Goal: Information Seeking & Learning: Learn about a topic

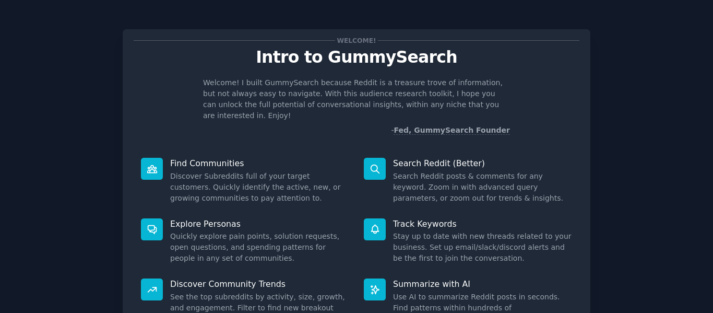
scroll to position [95, 0]
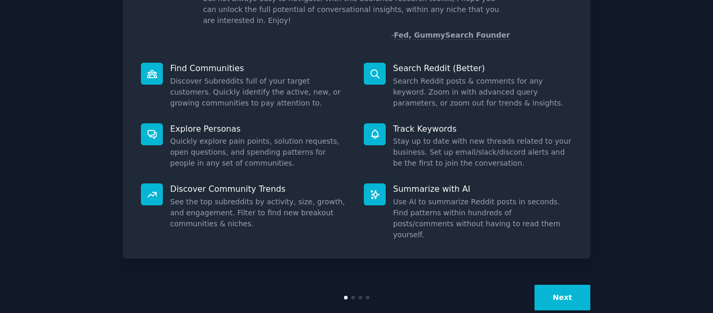
click at [558, 284] on button "Next" at bounding box center [562, 297] width 56 height 26
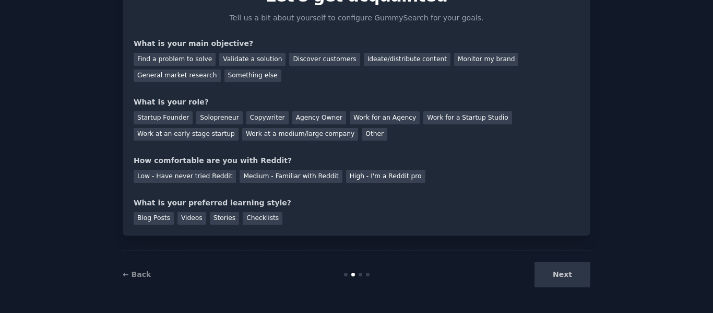
scroll to position [61, 0]
click at [178, 62] on div "Find a problem to solve" at bounding box center [175, 59] width 82 height 13
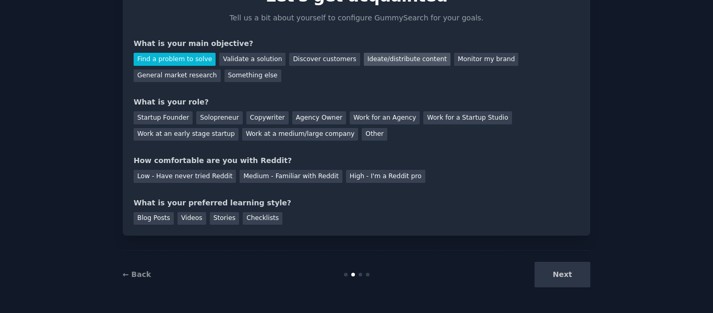
click at [364, 59] on div "Ideate/distribute content" at bounding box center [407, 59] width 87 height 13
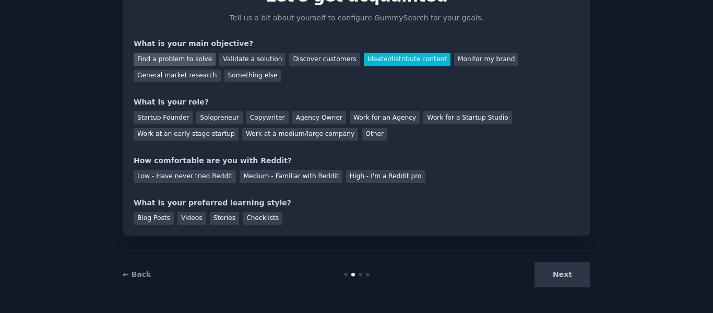
click at [188, 59] on div "Find a problem to solve" at bounding box center [175, 59] width 82 height 13
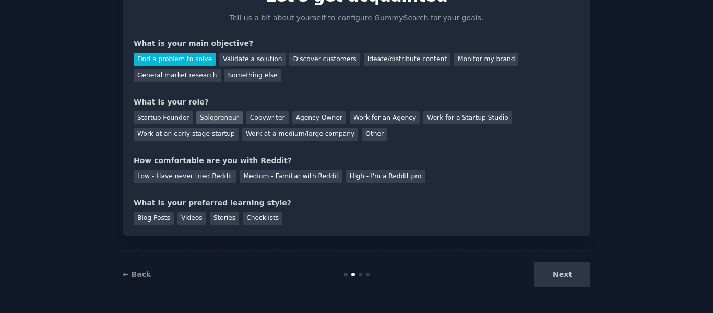
click at [213, 114] on div "Solopreneur" at bounding box center [219, 117] width 46 height 13
click at [219, 176] on div "Low - Have never tried Reddit" at bounding box center [185, 176] width 102 height 13
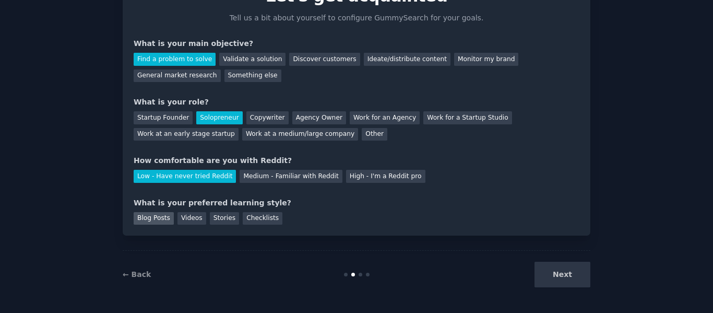
click at [148, 220] on div "Blog Posts" at bounding box center [154, 218] width 40 height 13
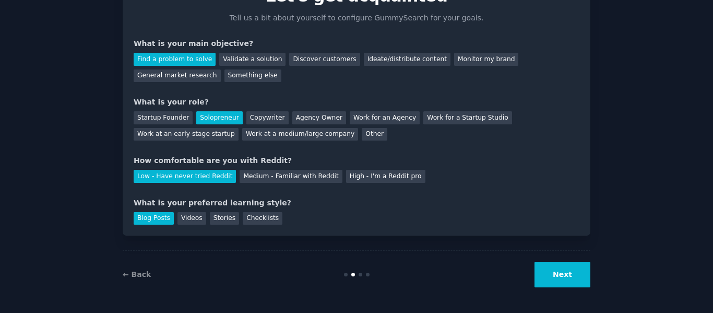
click at [578, 278] on button "Next" at bounding box center [562, 274] width 56 height 26
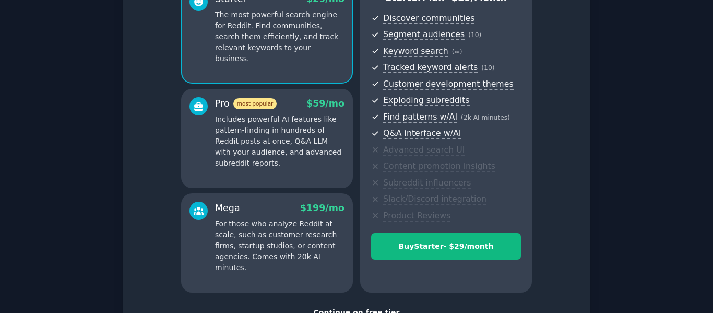
scroll to position [163, 0]
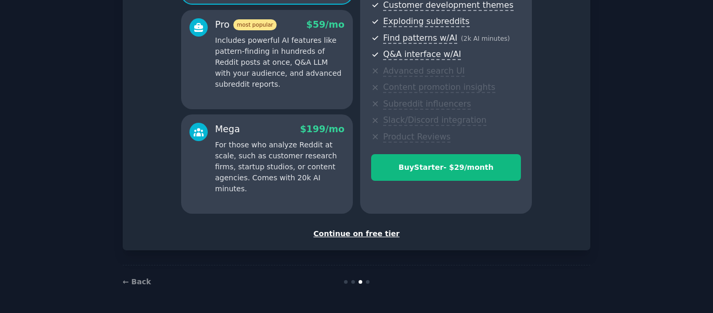
click at [340, 230] on div "Continue on free tier" at bounding box center [357, 233] width 446 height 11
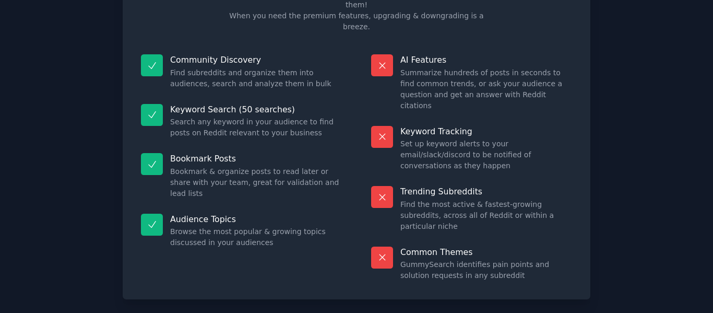
scroll to position [94, 0]
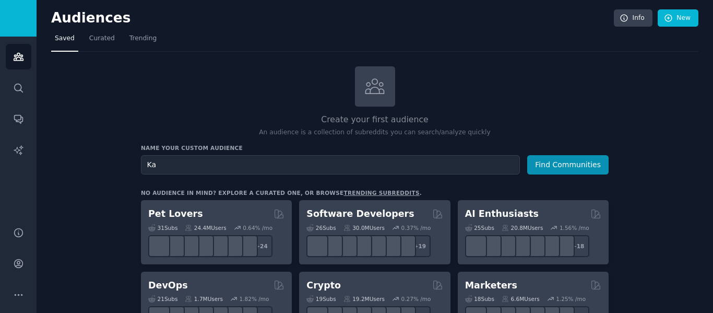
type input "K"
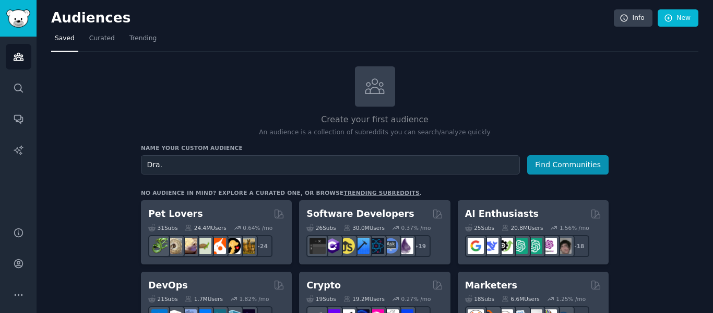
type input "Dra.K"
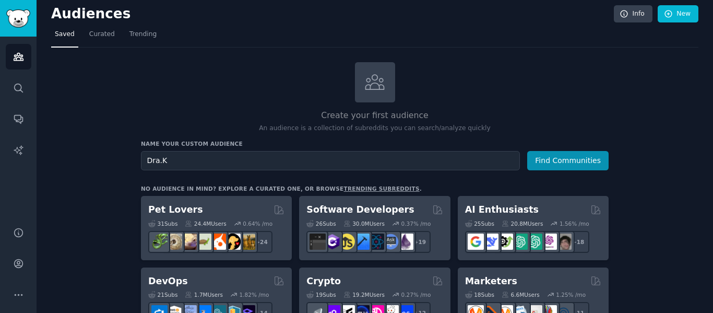
scroll to position [16, 0]
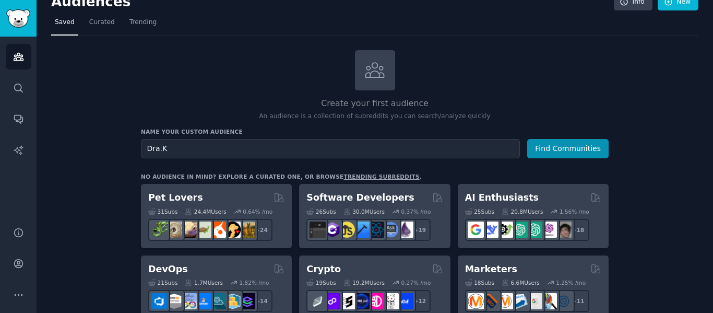
drag, startPoint x: 150, startPoint y: 147, endPoint x: 111, endPoint y: 151, distance: 39.4
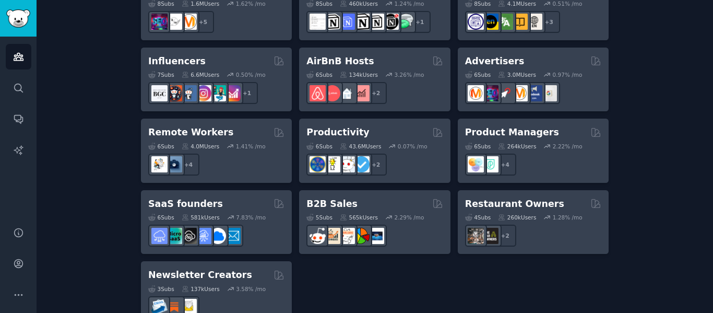
scroll to position [879, 0]
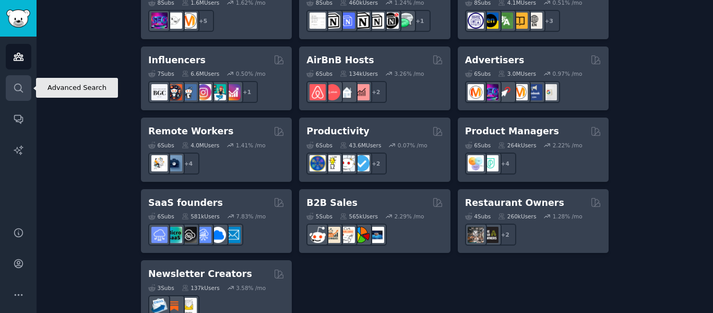
click at [12, 87] on link "Search" at bounding box center [19, 88] width 26 height 26
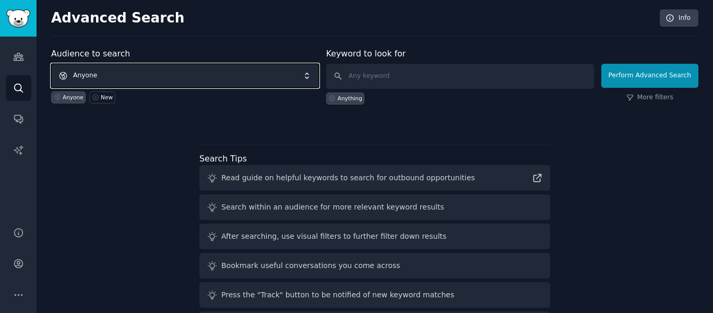
click at [186, 70] on span "Anyone" at bounding box center [185, 76] width 268 height 24
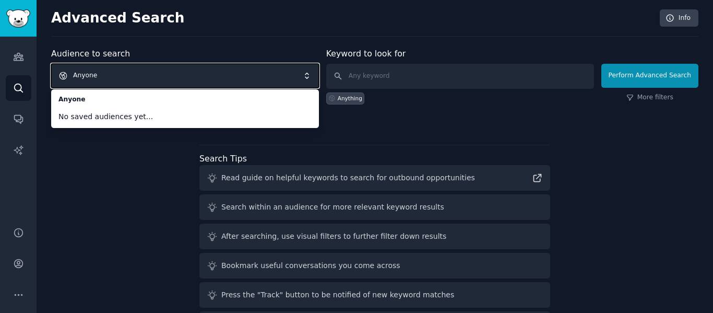
click at [287, 76] on span "Anyone" at bounding box center [185, 76] width 268 height 24
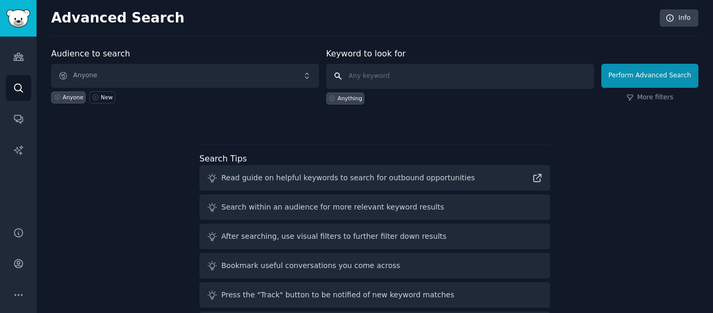
click at [381, 75] on input "text" at bounding box center [460, 76] width 268 height 25
type input "Mental health"
click button "Perform Advanced Search" at bounding box center [649, 76] width 97 height 24
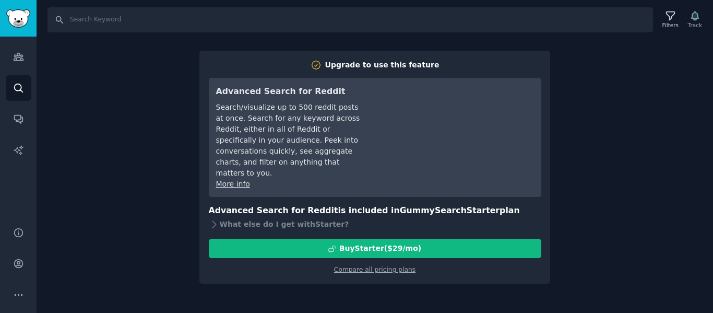
click at [561, 153] on div "Search Filters Track Upgrade to use this feature Advanced Search for Reddit Sea…" at bounding box center [375, 156] width 676 height 313
click at [15, 116] on icon "Sidebar" at bounding box center [18, 118] width 11 height 11
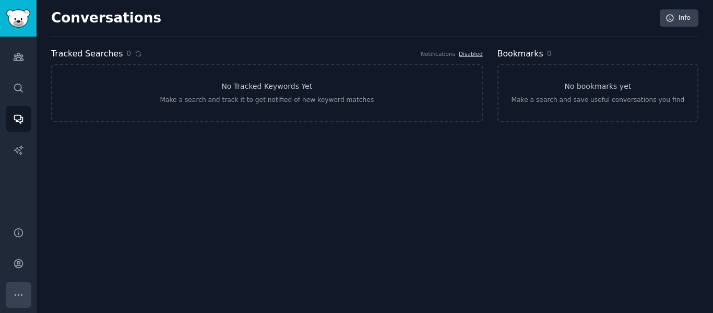
click at [16, 294] on icon "Sidebar" at bounding box center [18, 294] width 11 height 11
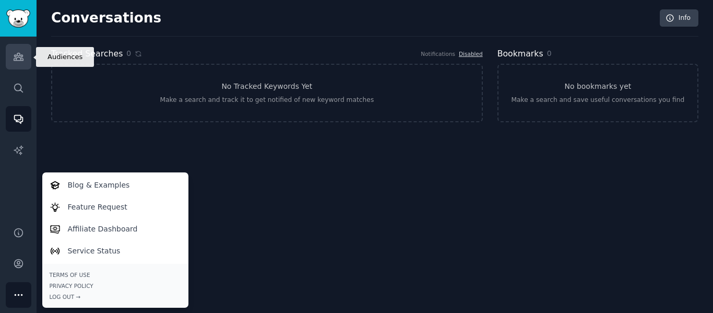
click at [23, 55] on icon "Sidebar" at bounding box center [18, 56] width 11 height 11
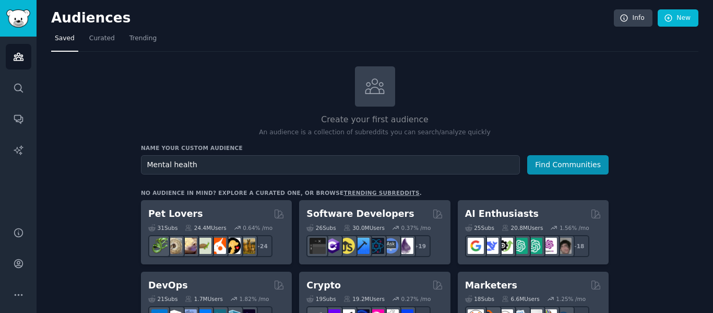
type input "Mental health"
click at [527, 155] on button "Find Communities" at bounding box center [567, 164] width 81 height 19
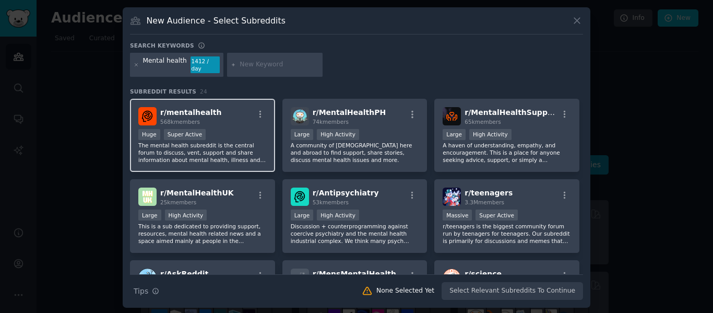
click at [235, 116] on div "r/ mentalhealth 568k members" at bounding box center [202, 116] width 128 height 18
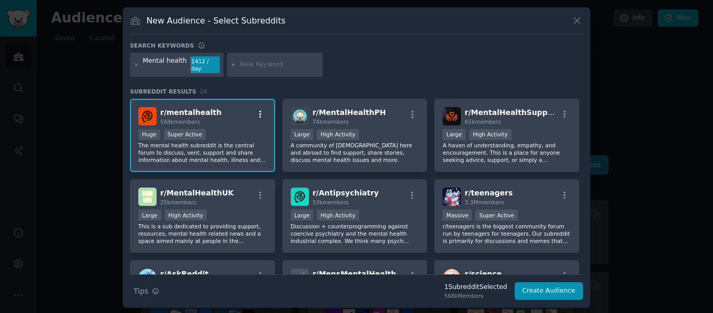
click at [260, 110] on icon "button" at bounding box center [260, 114] width 9 height 9
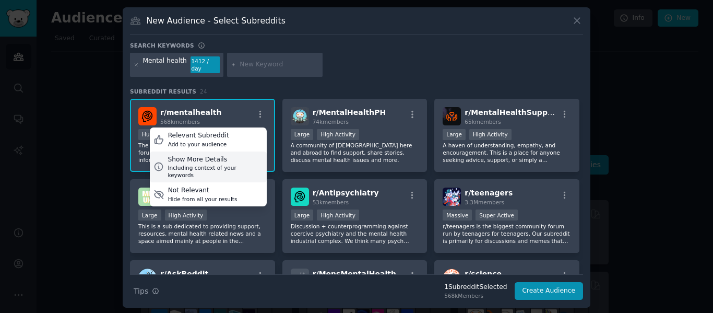
click at [232, 155] on div "Show More Details" at bounding box center [214, 159] width 95 height 9
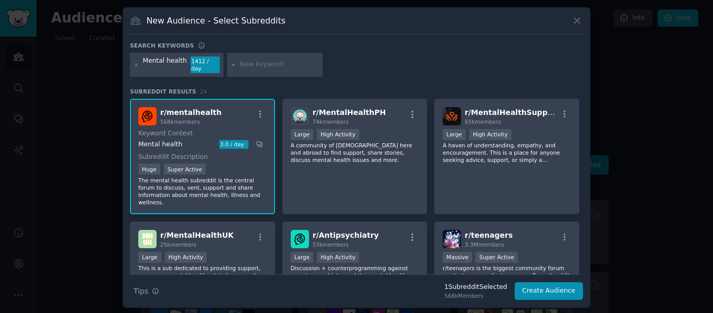
click at [198, 118] on div "568k members" at bounding box center [190, 121] width 61 height 7
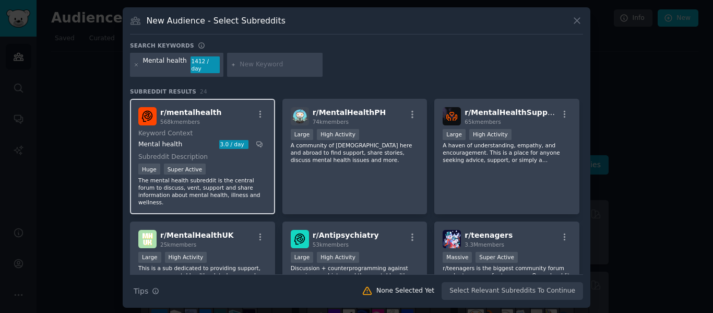
click at [198, 112] on span "r/ mentalhealth" at bounding box center [190, 112] width 61 height 8
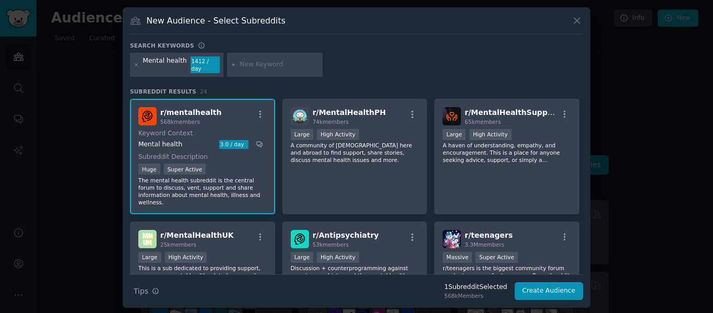
click at [198, 112] on span "r/ mentalhealth" at bounding box center [190, 112] width 61 height 8
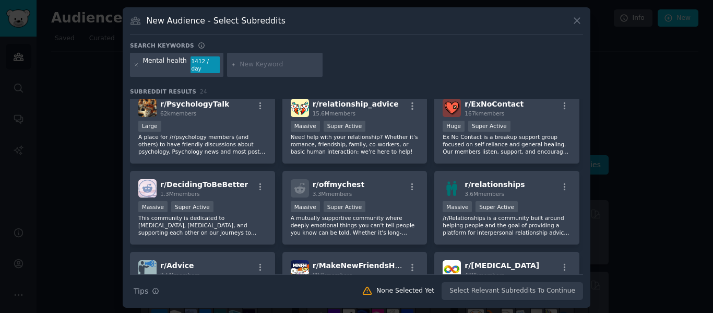
scroll to position [533, 0]
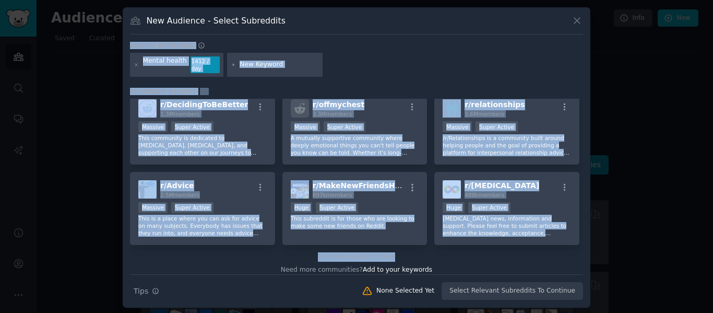
drag, startPoint x: 585, startPoint y: 238, endPoint x: 556, endPoint y: 36, distance: 204.5
click at [556, 36] on div "New Audience - Select Subreddits Search keywords Mental health 1412 / day Subre…" at bounding box center [356, 157] width 467 height 300
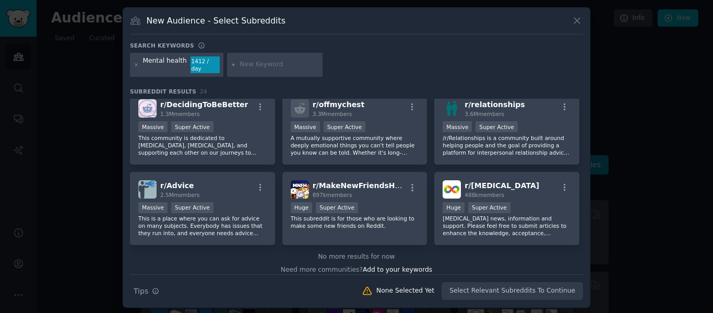
click at [621, 178] on div at bounding box center [356, 156] width 713 height 313
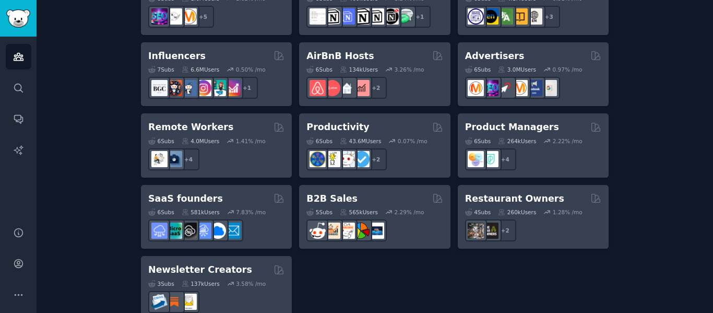
scroll to position [891, 0]
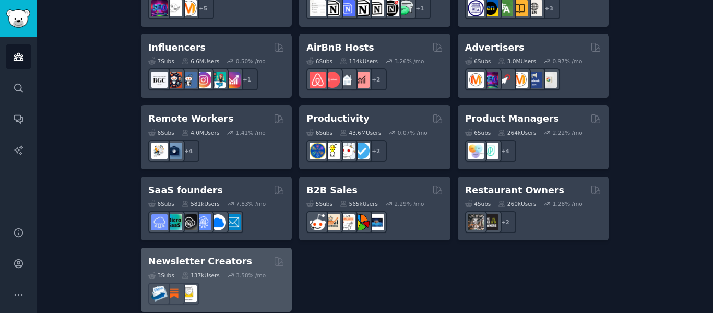
click at [187, 255] on h2 "Newsletter Creators" at bounding box center [200, 261] width 104 height 13
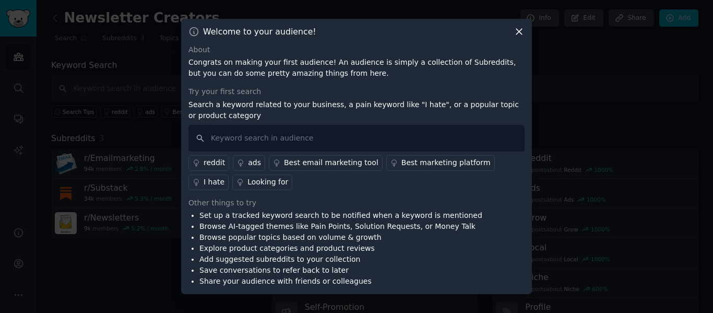
click at [515, 30] on icon at bounding box center [518, 31] width 11 height 11
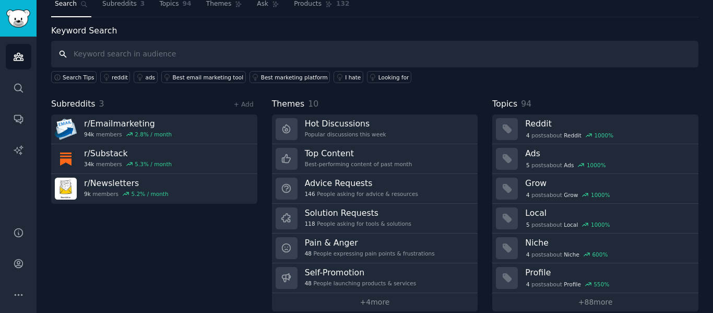
scroll to position [47, 0]
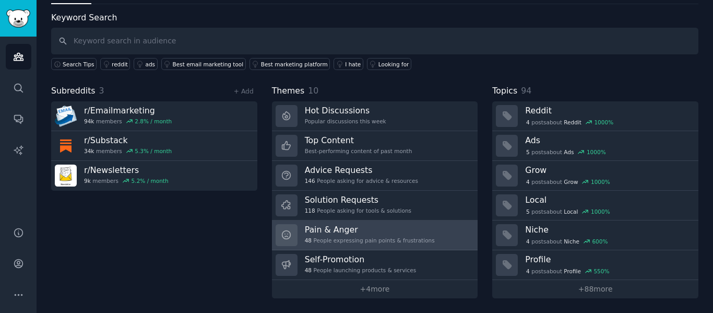
click at [333, 236] on div "Pain & Anger 48 People expressing pain points & frustrations" at bounding box center [370, 235] width 130 height 22
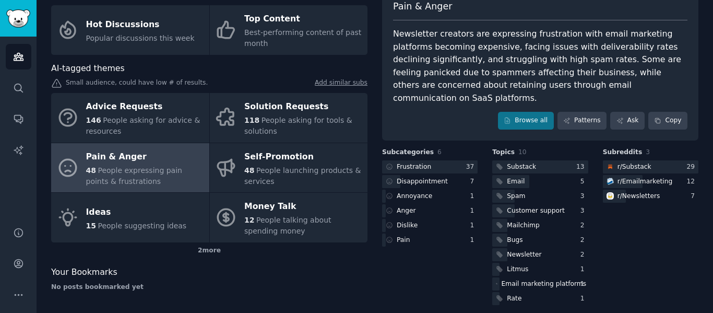
scroll to position [70, 0]
click at [419, 162] on div "Frustration" at bounding box center [414, 166] width 34 height 9
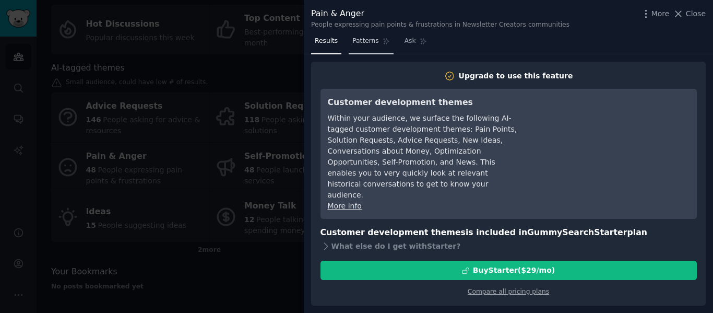
click at [359, 41] on span "Patterns" at bounding box center [365, 41] width 26 height 9
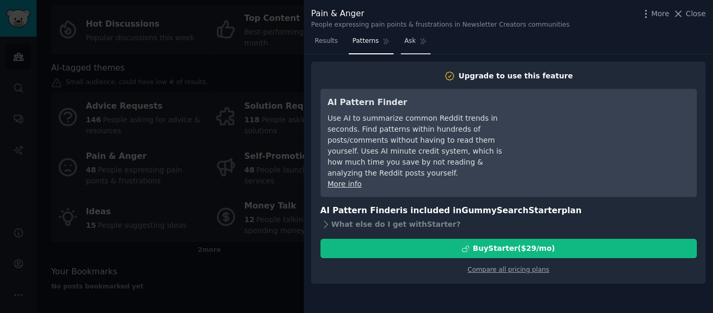
click at [405, 42] on span "Ask" at bounding box center [409, 41] width 11 height 9
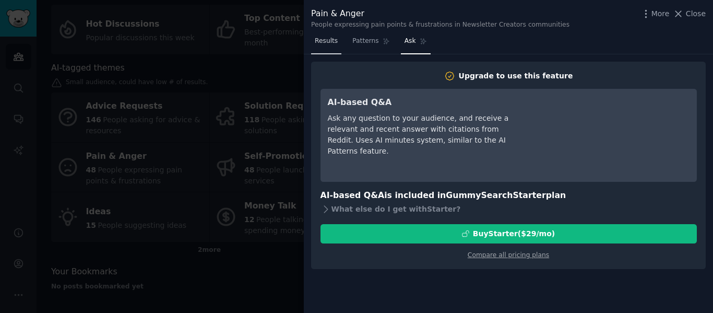
click at [328, 40] on span "Results" at bounding box center [326, 41] width 23 height 9
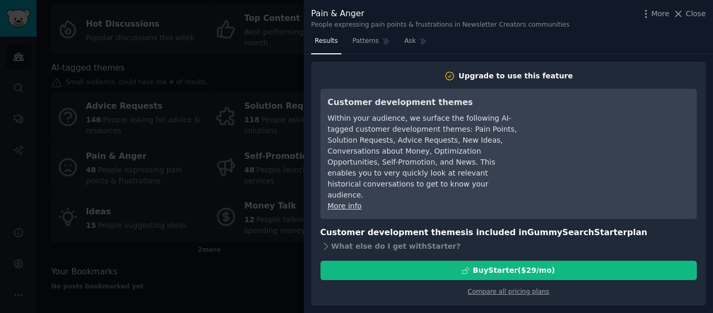
click at [679, 14] on icon at bounding box center [678, 13] width 11 height 11
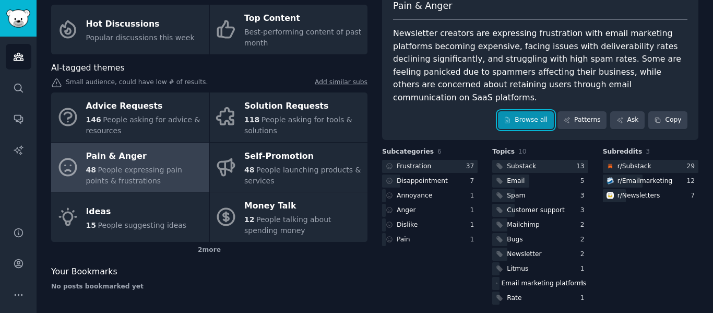
click at [529, 112] on link "Browse all" at bounding box center [526, 120] width 56 height 18
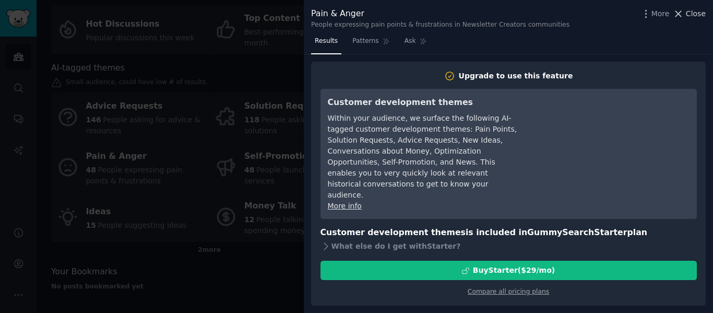
click at [688, 13] on span "Close" at bounding box center [696, 13] width 20 height 11
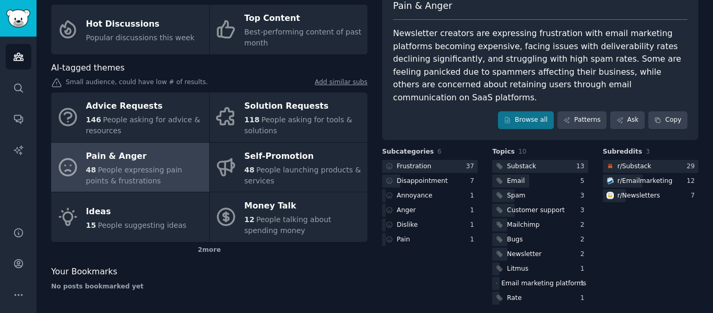
click at [150, 161] on div "Pain & Anger" at bounding box center [145, 156] width 118 height 17
click at [166, 165] on span "People expressing pain points & frustrations" at bounding box center [134, 174] width 96 height 19
click at [165, 165] on span "People expressing pain points & frustrations" at bounding box center [134, 174] width 96 height 19
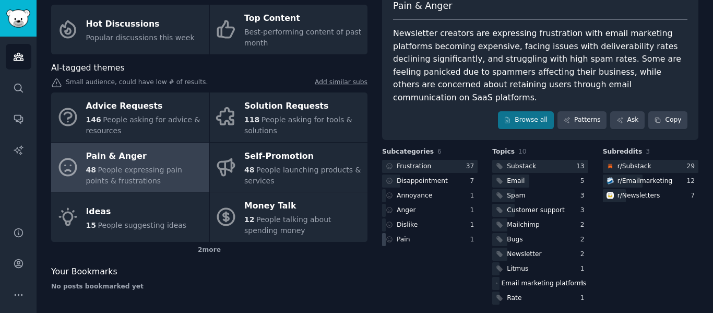
click at [400, 235] on div "Pain" at bounding box center [404, 239] width 14 height 9
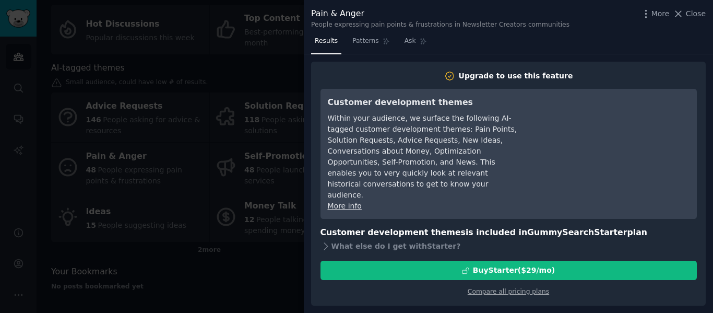
click at [591, 31] on div "Pain & Anger People expressing pain points & frustrations in Newsletter Creator…" at bounding box center [508, 16] width 409 height 33
click at [687, 15] on button "Close" at bounding box center [689, 13] width 33 height 11
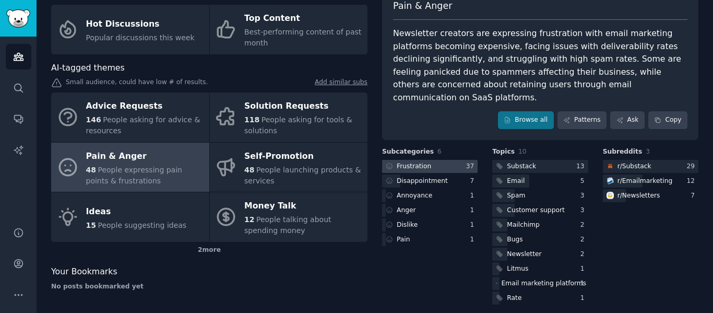
click at [417, 162] on div "Frustration" at bounding box center [414, 166] width 34 height 9
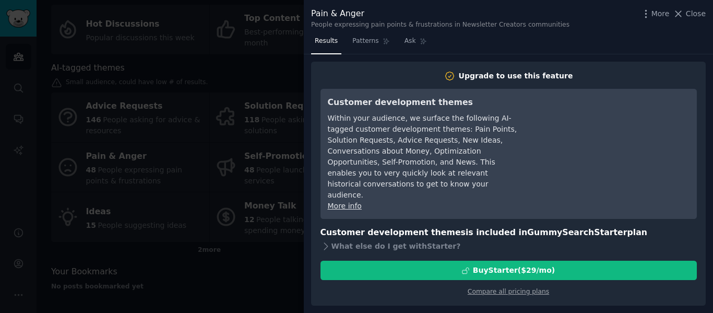
click at [438, 51] on div "Results Patterns Ask" at bounding box center [508, 43] width 409 height 21
click at [375, 42] on link "Patterns" at bounding box center [371, 43] width 44 height 21
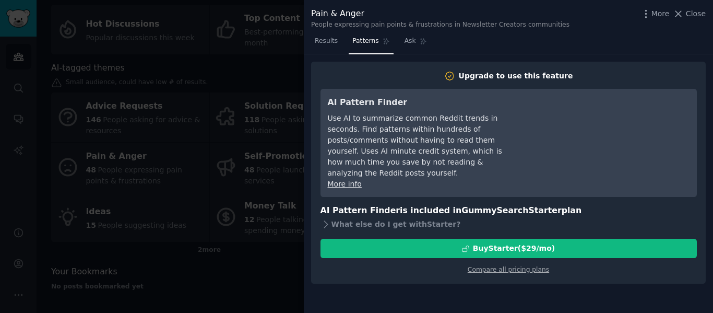
click at [623, 32] on div "Pain & Anger People expressing pain points & frustrations in Newsletter Creator…" at bounding box center [508, 16] width 409 height 33
click at [651, 15] on icon "button" at bounding box center [645, 13] width 11 height 11
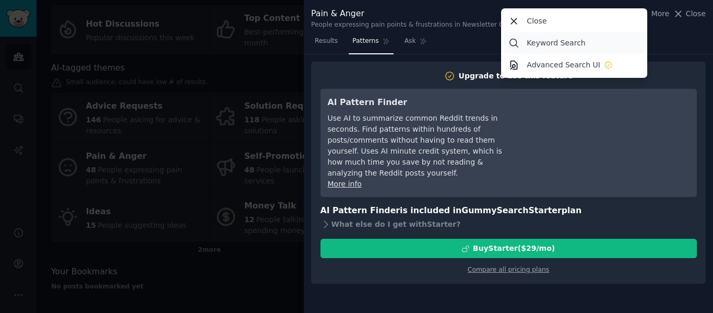
click at [547, 42] on p "Keyword Search" at bounding box center [555, 43] width 58 height 11
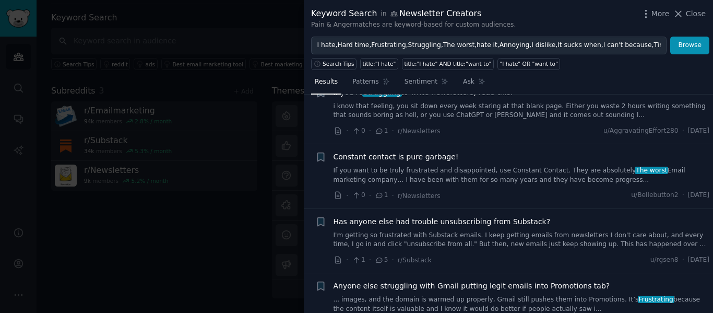
scroll to position [382, 0]
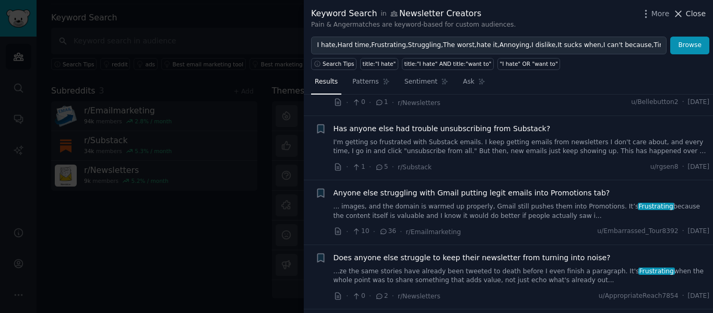
click at [683, 10] on icon at bounding box center [678, 13] width 11 height 11
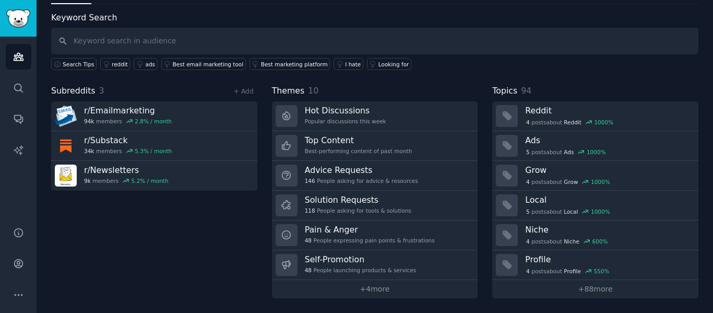
click at [682, 14] on div "Keyword Search Search Tips reddit ads Best email marketing tool Best marketing …" at bounding box center [374, 40] width 647 height 59
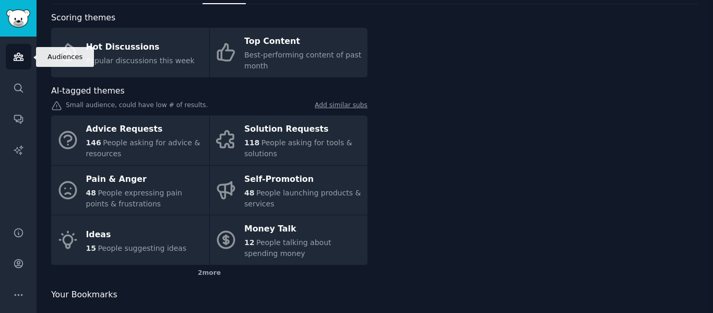
click at [21, 53] on body "Audiences Audiences Search Conversations AI Reports Help Account More Newslette…" at bounding box center [356, 156] width 713 height 313
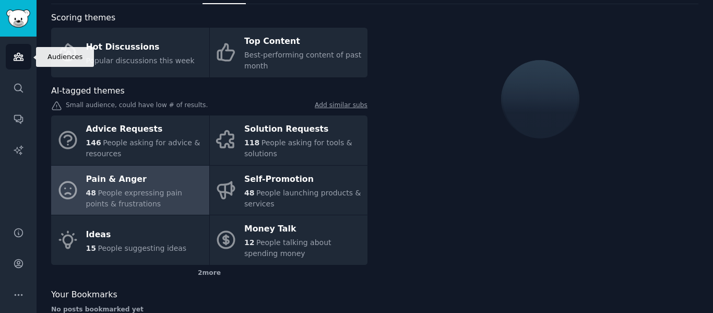
click at [21, 53] on icon "Sidebar" at bounding box center [18, 56] width 11 height 11
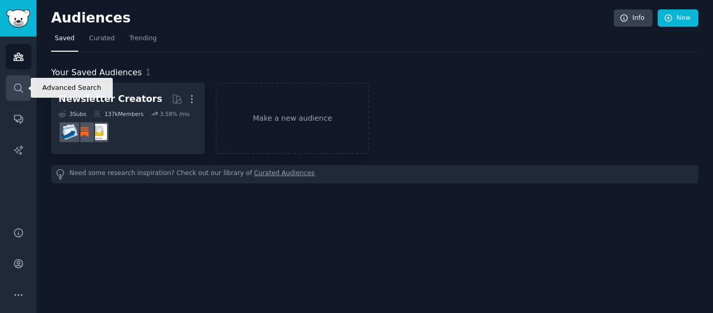
click at [19, 89] on icon "Sidebar" at bounding box center [18, 87] width 11 height 11
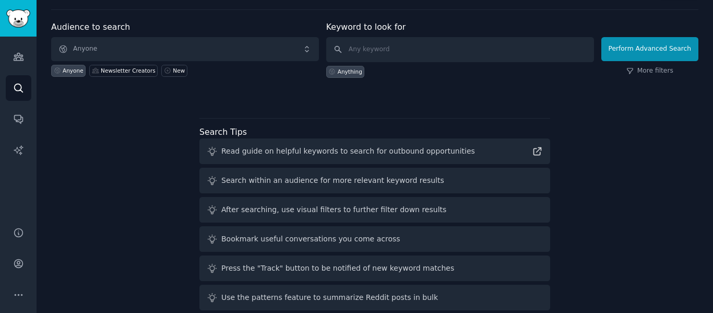
scroll to position [42, 0]
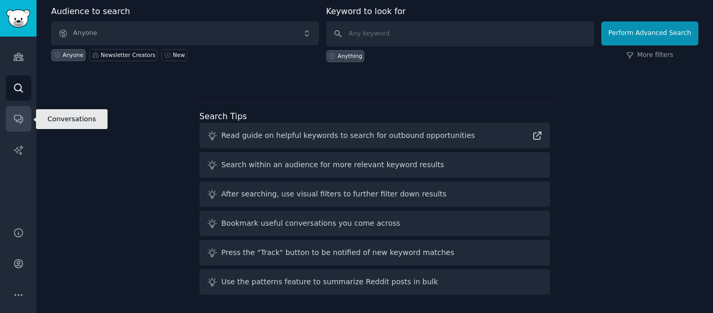
click at [18, 113] on link "Conversations" at bounding box center [19, 119] width 26 height 26
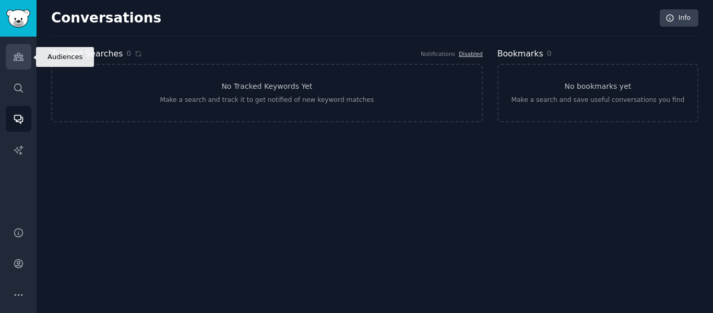
click at [16, 59] on icon "Sidebar" at bounding box center [18, 56] width 9 height 7
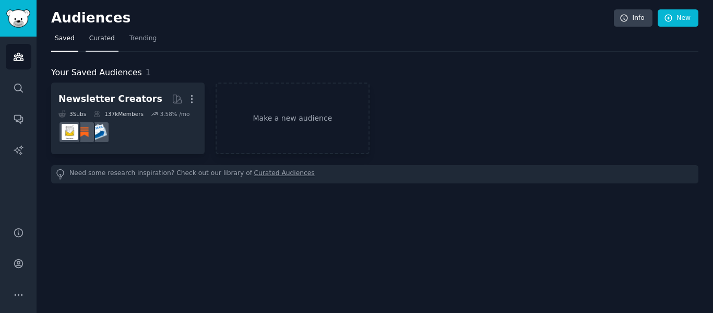
click at [100, 42] on span "Curated" at bounding box center [102, 38] width 26 height 9
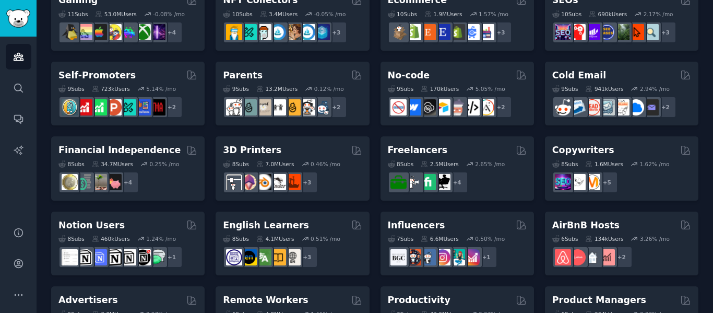
scroll to position [397, 0]
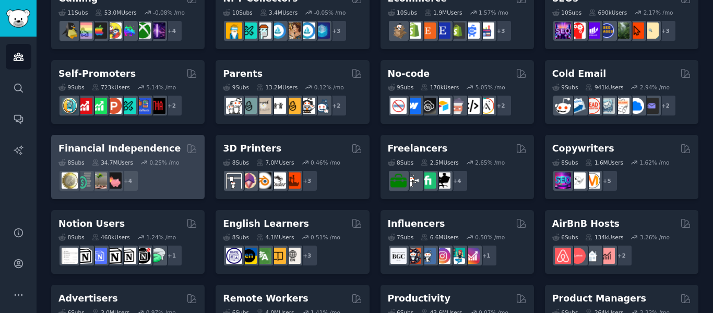
click at [124, 159] on div "34.7M Users" at bounding box center [112, 162] width 41 height 7
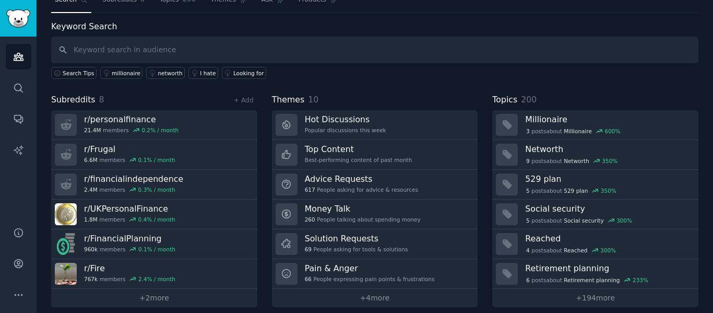
scroll to position [47, 0]
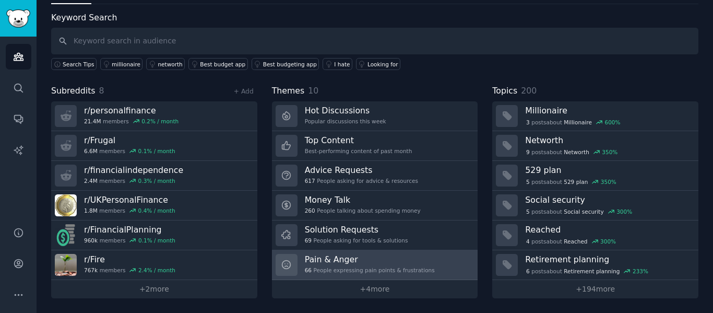
click at [369, 257] on h3 "Pain & Anger" at bounding box center [370, 259] width 130 height 11
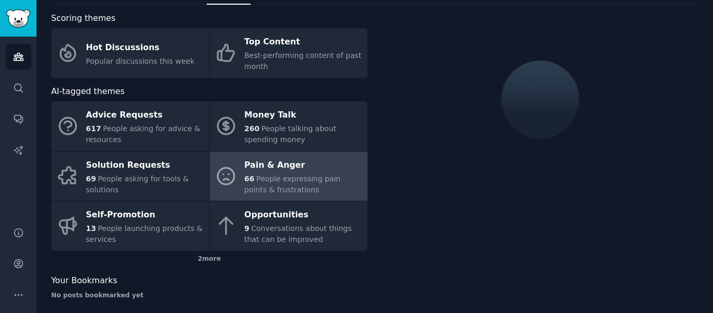
scroll to position [47, 0]
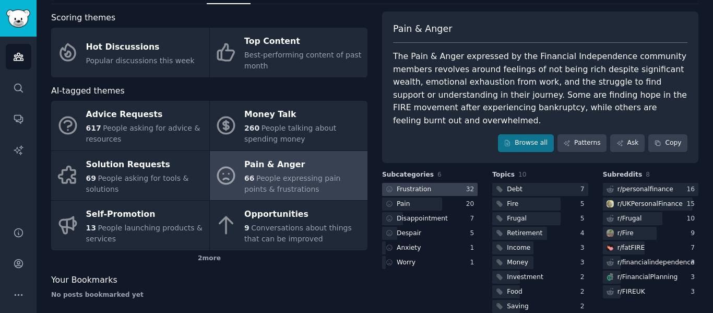
click at [413, 190] on div "Frustration" at bounding box center [414, 189] width 34 height 9
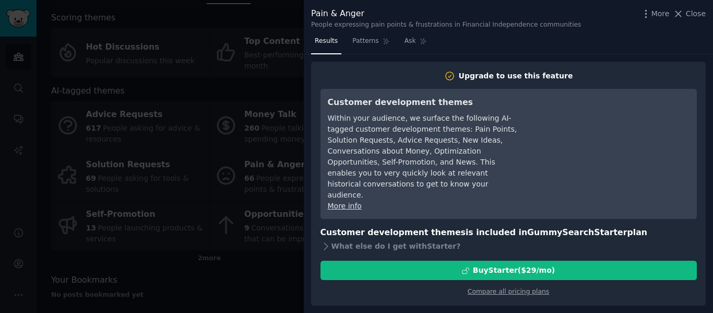
click at [576, 46] on div "Results Patterns Ask" at bounding box center [508, 43] width 409 height 21
drag, startPoint x: 693, startPoint y: 15, endPoint x: 655, endPoint y: 49, distance: 50.3
click at [693, 16] on span "Close" at bounding box center [696, 13] width 20 height 11
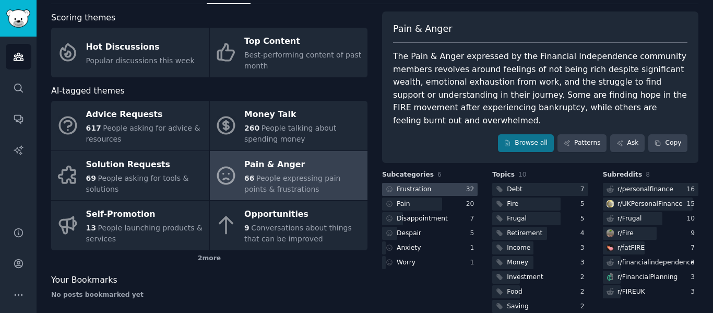
click at [466, 189] on div "32" at bounding box center [472, 189] width 12 height 9
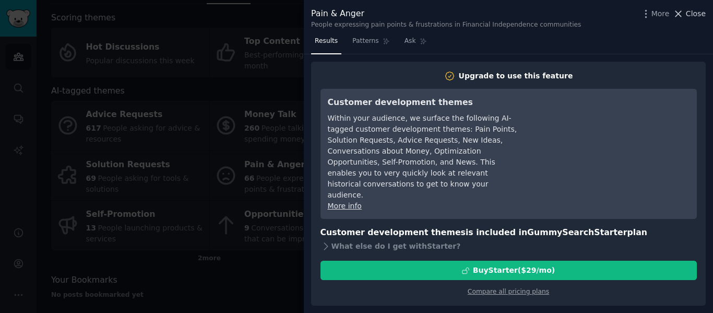
click at [698, 18] on span "Close" at bounding box center [696, 13] width 20 height 11
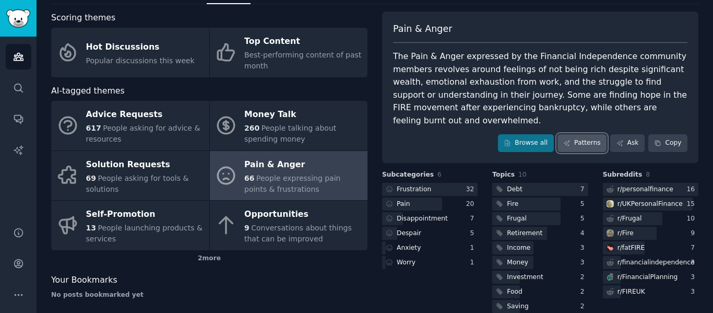
click at [582, 147] on link "Patterns" at bounding box center [581, 143] width 49 height 18
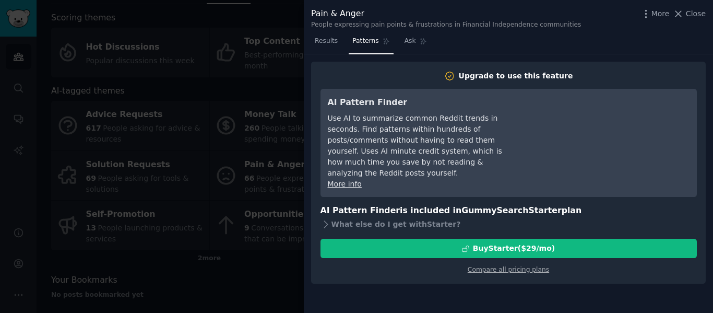
click at [667, 45] on div "Results Patterns Ask" at bounding box center [508, 43] width 409 height 21
click at [683, 13] on icon at bounding box center [678, 13] width 11 height 11
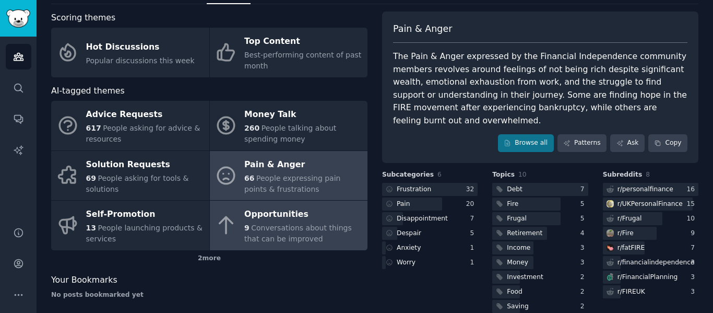
click at [308, 224] on span "Conversations about things that can be improved" at bounding box center [297, 232] width 107 height 19
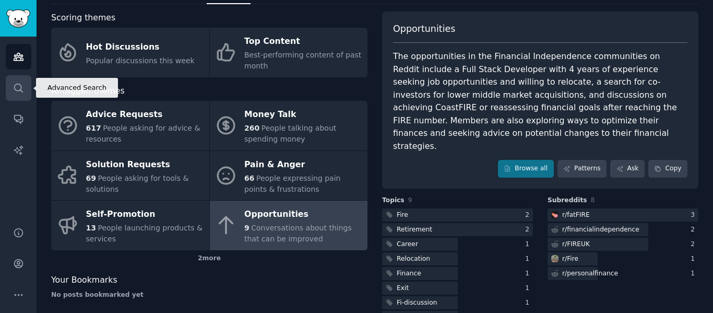
click at [20, 90] on icon "Sidebar" at bounding box center [18, 87] width 8 height 8
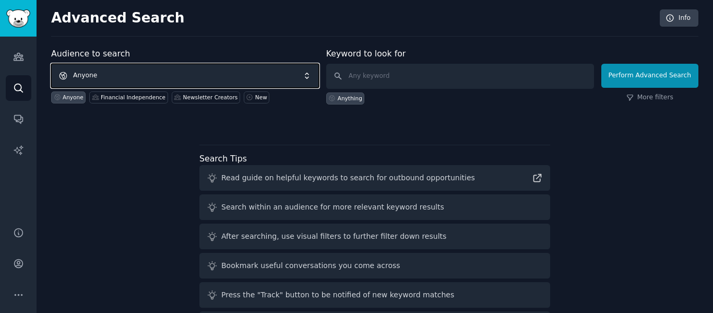
click at [165, 64] on span "Anyone" at bounding box center [185, 76] width 268 height 24
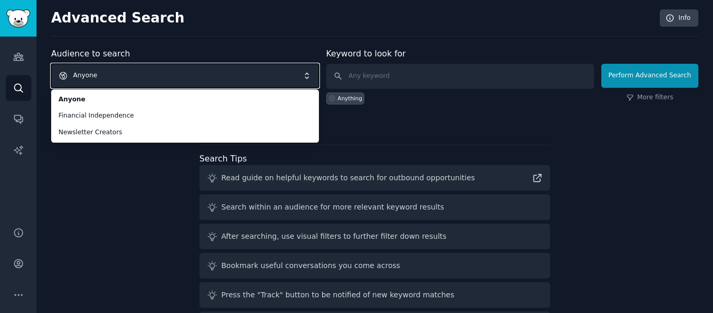
click at [199, 72] on span "Anyone" at bounding box center [185, 76] width 268 height 24
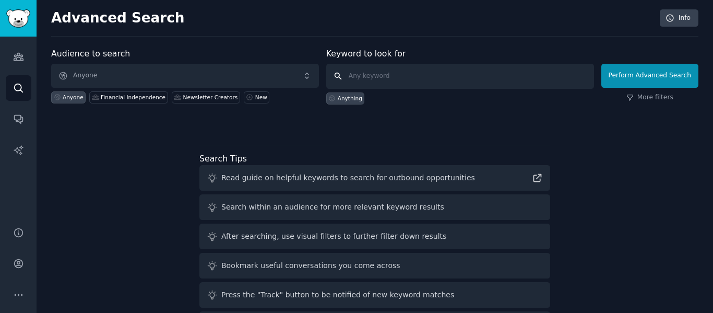
click at [388, 77] on input "text" at bounding box center [460, 76] width 268 height 25
type input "passive income"
click button "Perform Advanced Search" at bounding box center [649, 76] width 97 height 24
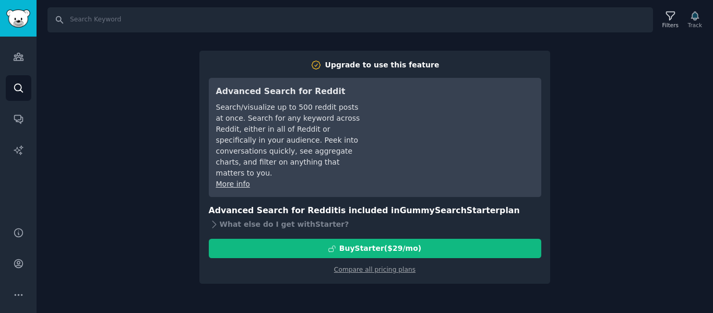
click at [647, 210] on div "Search Filters Track Upgrade to use this feature Advanced Search for Reddit Sea…" at bounding box center [375, 156] width 676 height 313
click at [673, 21] on div "Filters" at bounding box center [670, 24] width 16 height 7
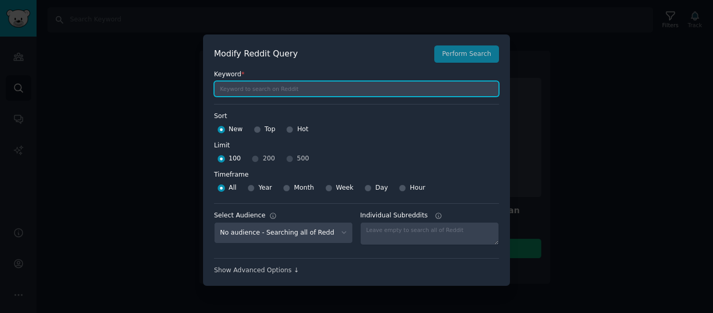
click at [273, 91] on input "text" at bounding box center [356, 89] width 285 height 16
type input "passive income"
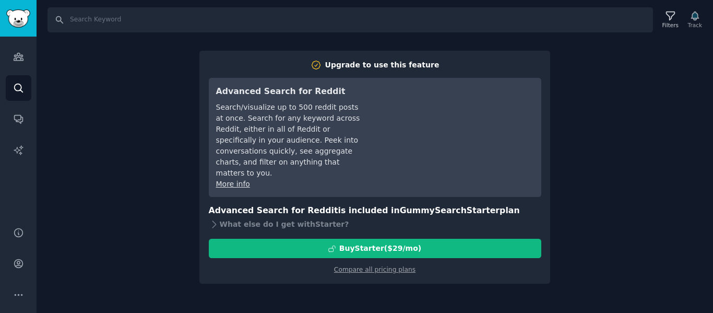
click at [182, 102] on div "Search Filters Track Upgrade to use this feature Advanced Search for Reddit Sea…" at bounding box center [375, 156] width 676 height 313
click at [21, 54] on icon "Sidebar" at bounding box center [18, 56] width 11 height 11
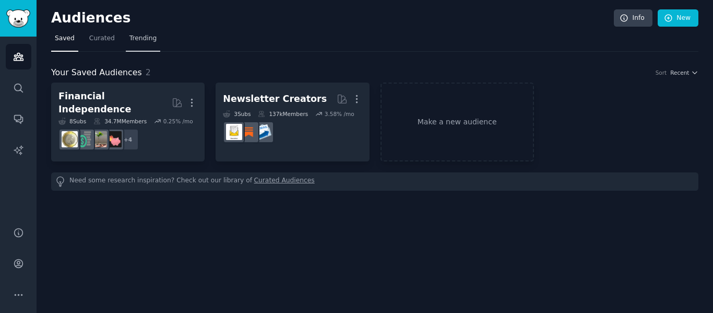
click at [141, 34] on span "Trending" at bounding box center [142, 38] width 27 height 9
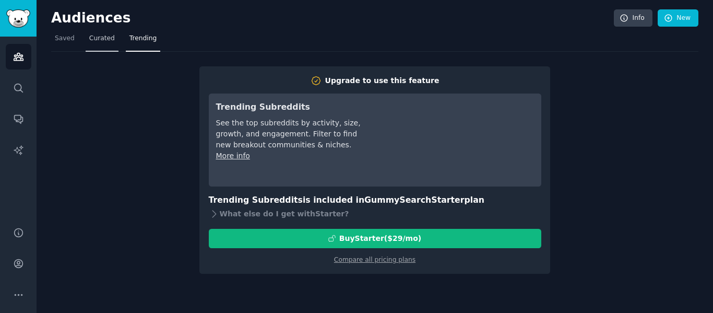
click at [99, 37] on span "Curated" at bounding box center [102, 38] width 26 height 9
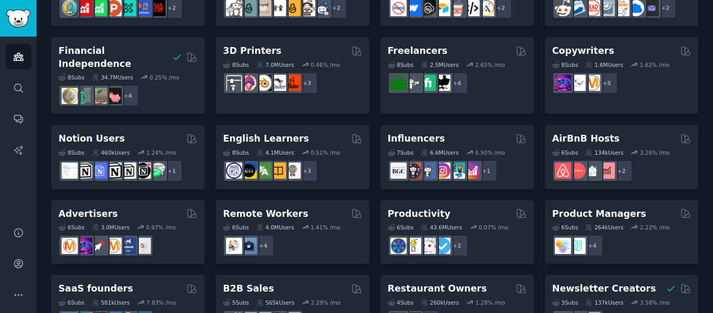
scroll to position [522, 0]
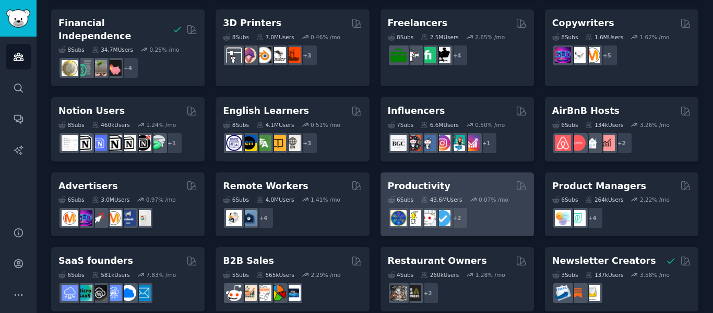
click at [397, 192] on div "6 Sub s 43.6M Users 0.07 % /mo r/productivity + 2" at bounding box center [457, 210] width 139 height 37
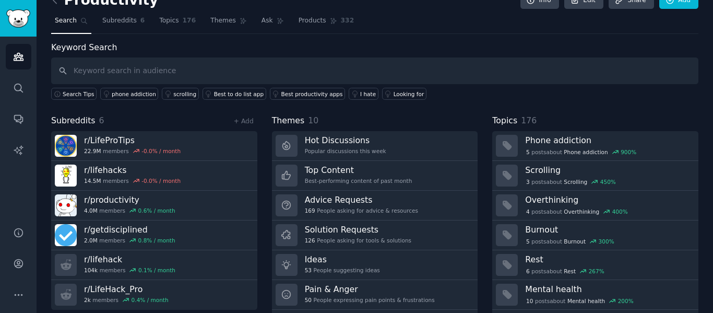
scroll to position [47, 0]
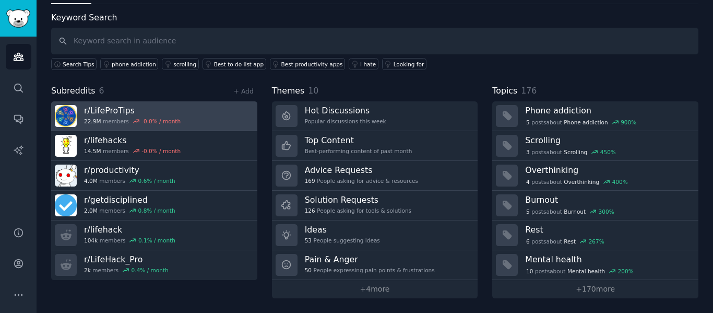
click at [112, 114] on h3 "r/ LifeProTips" at bounding box center [132, 110] width 97 height 11
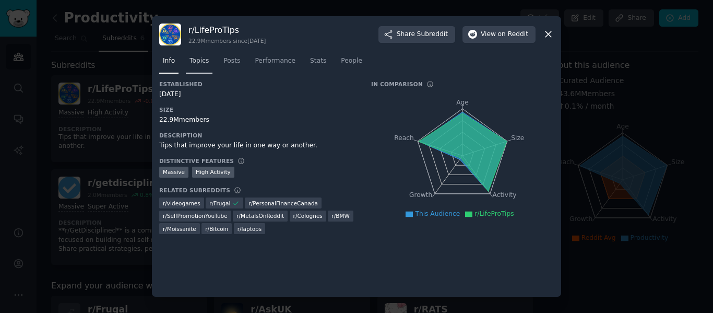
click at [191, 59] on span "Topics" at bounding box center [198, 60] width 19 height 9
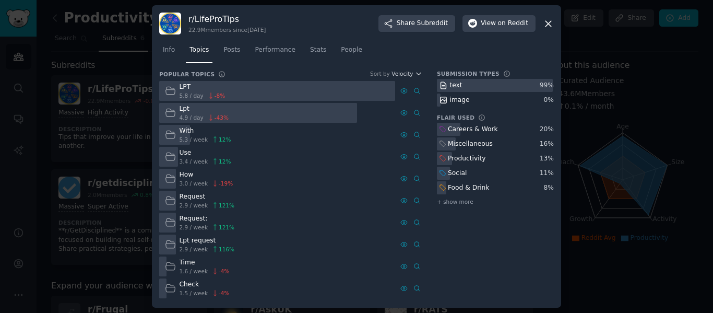
scroll to position [4, 0]
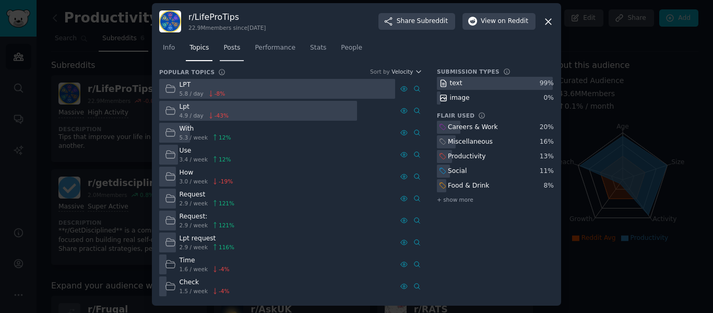
click at [229, 45] on span "Posts" at bounding box center [231, 47] width 17 height 9
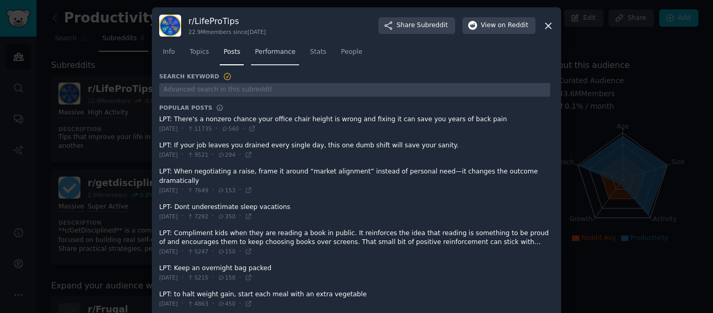
click at [263, 53] on span "Performance" at bounding box center [275, 51] width 41 height 9
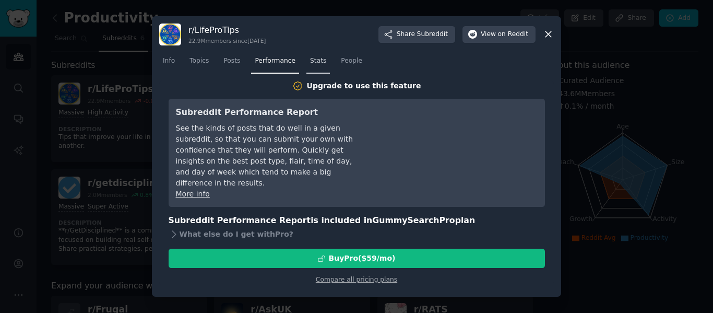
click at [313, 60] on span "Stats" at bounding box center [318, 60] width 16 height 9
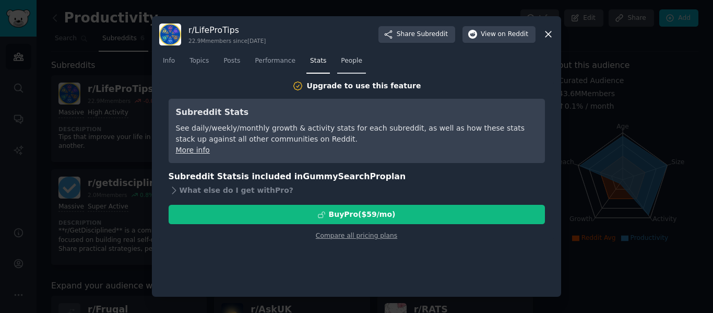
click at [347, 58] on span "People" at bounding box center [351, 60] width 21 height 9
click at [555, 34] on div "r/ LifeProTips 22.9M members since [DATE] Share Subreddit View on Reddit Info T…" at bounding box center [356, 156] width 409 height 281
click at [548, 35] on icon at bounding box center [548, 34] width 11 height 11
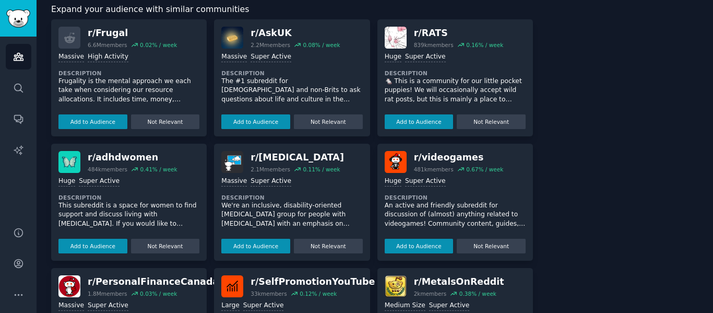
scroll to position [267, 0]
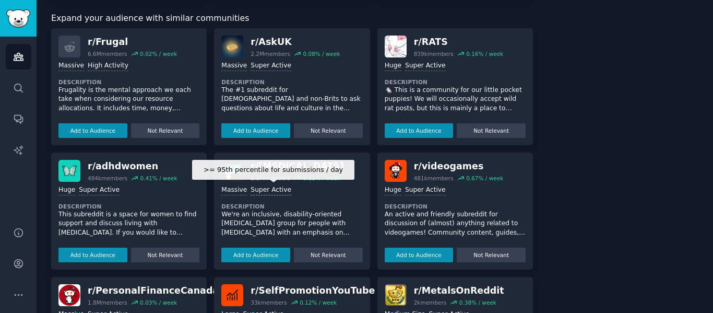
click at [258, 193] on div "Super Active" at bounding box center [270, 190] width 41 height 10
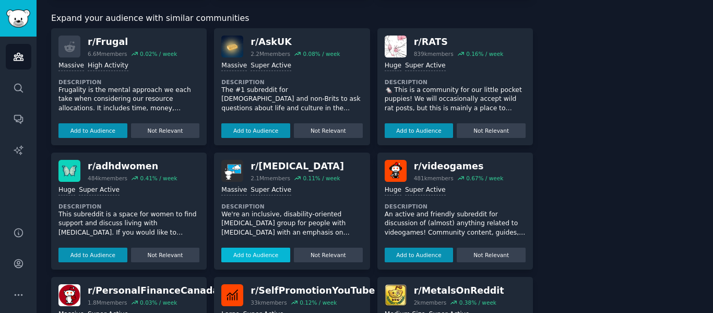
click at [262, 257] on button "Add to Audience" at bounding box center [255, 254] width 69 height 15
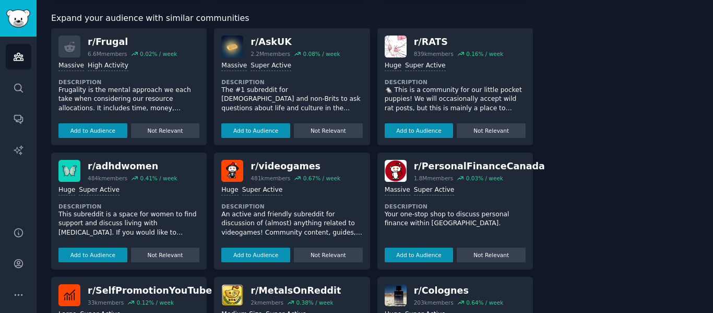
scroll to position [379, 0]
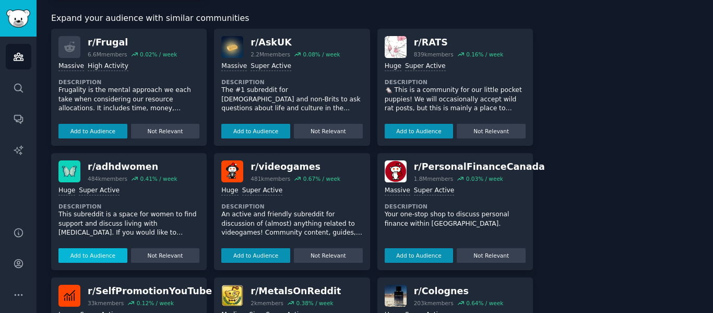
click at [104, 256] on button "Add to Audience" at bounding box center [92, 255] width 69 height 15
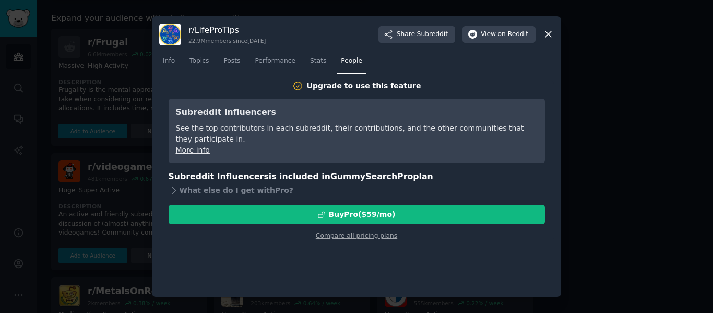
click at [550, 35] on icon at bounding box center [548, 34] width 11 height 11
click at [610, 120] on div at bounding box center [356, 156] width 713 height 313
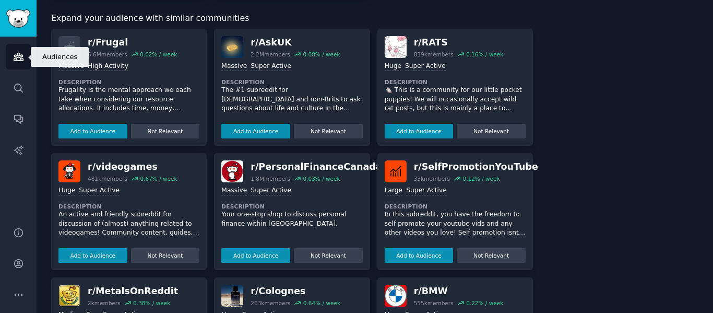
click at [19, 60] on icon "Sidebar" at bounding box center [18, 56] width 9 height 7
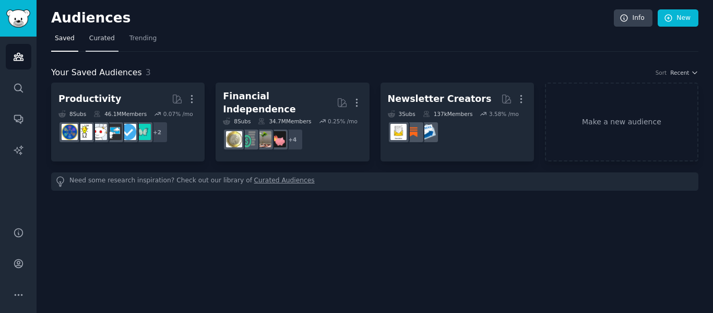
click at [105, 40] on span "Curated" at bounding box center [102, 38] width 26 height 9
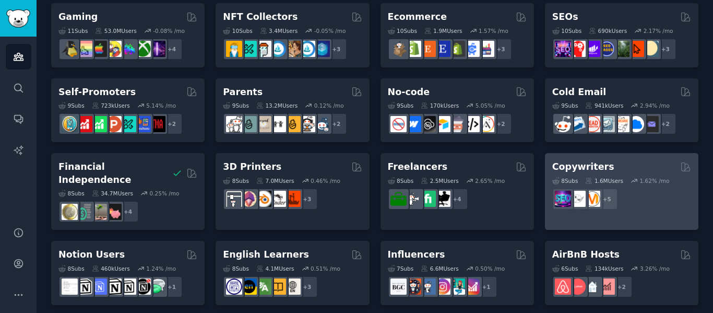
scroll to position [376, 0]
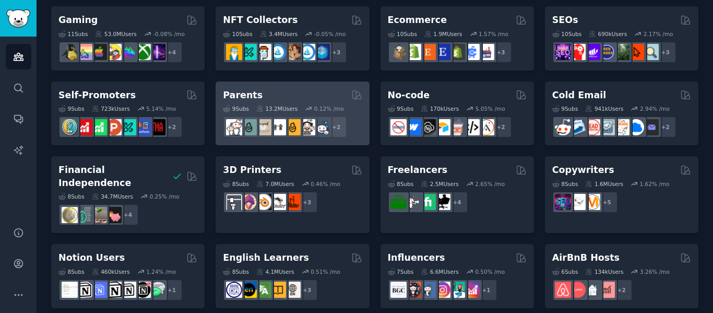
click at [248, 97] on h2 "Parents" at bounding box center [243, 95] width 40 height 13
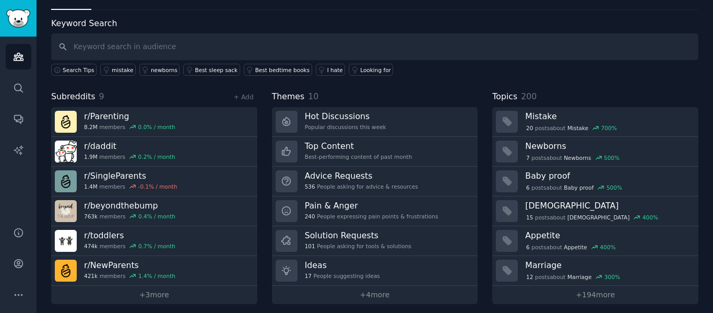
scroll to position [47, 0]
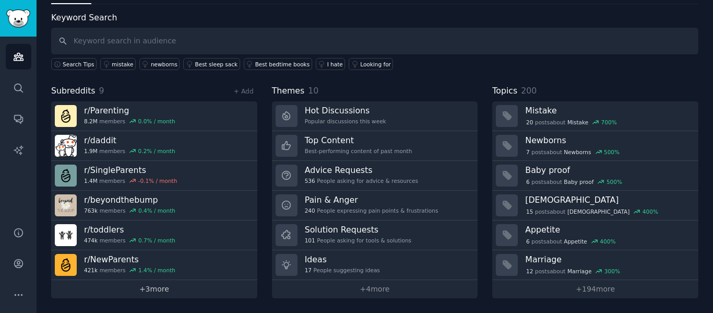
click at [161, 288] on link "+ 3 more" at bounding box center [154, 289] width 206 height 18
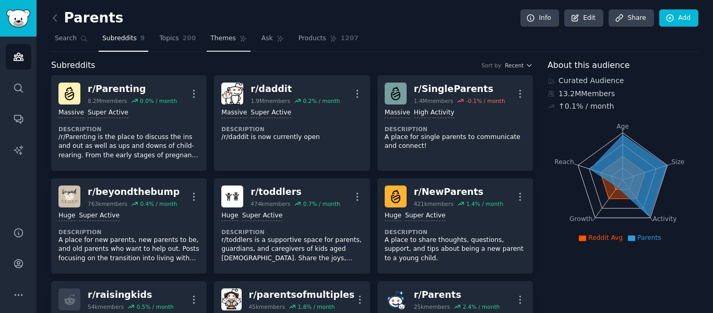
drag, startPoint x: 165, startPoint y: 40, endPoint x: 210, endPoint y: 37, distance: 45.5
click at [165, 40] on span "Topics" at bounding box center [168, 38] width 19 height 9
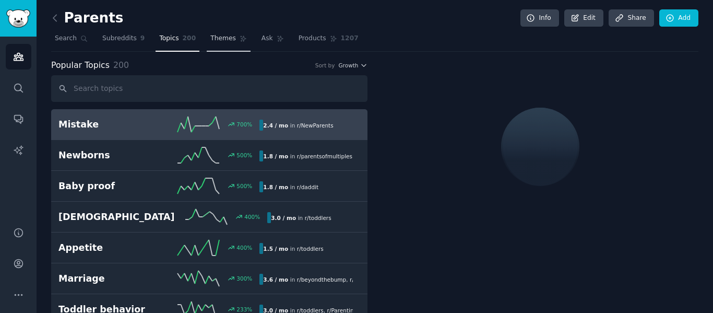
click at [210, 37] on span "Themes" at bounding box center [223, 38] width 26 height 9
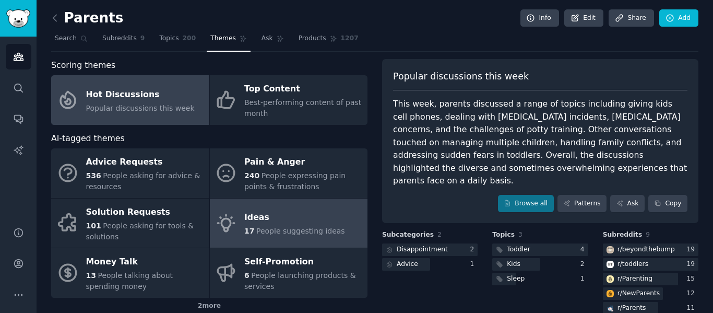
click at [313, 207] on link "Ideas 17 People suggesting ideas" at bounding box center [289, 223] width 158 height 50
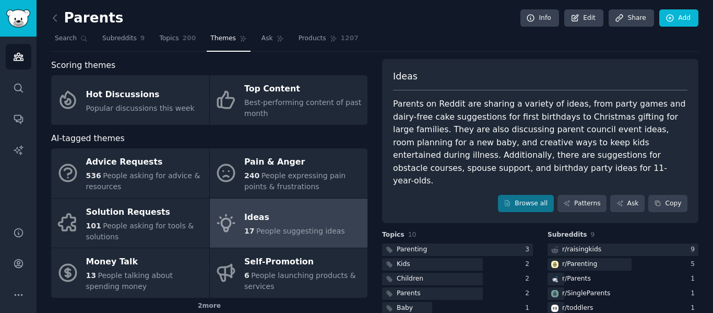
click at [275, 224] on div "Ideas" at bounding box center [294, 217] width 101 height 17
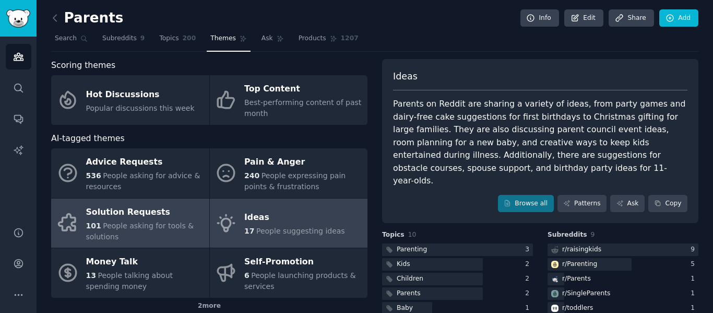
click at [155, 229] on span "People asking for tools & solutions" at bounding box center [140, 230] width 108 height 19
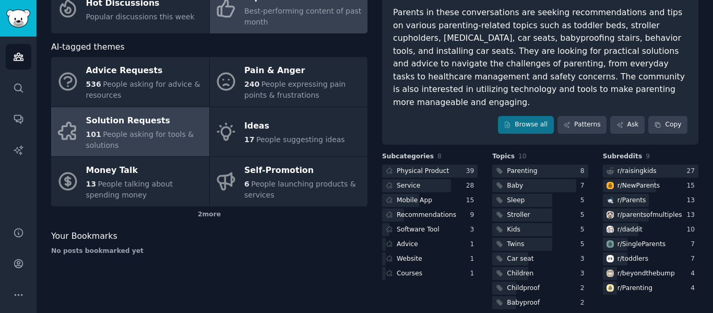
click at [302, 13] on span "Best-performing content of past month" at bounding box center [302, 16] width 117 height 19
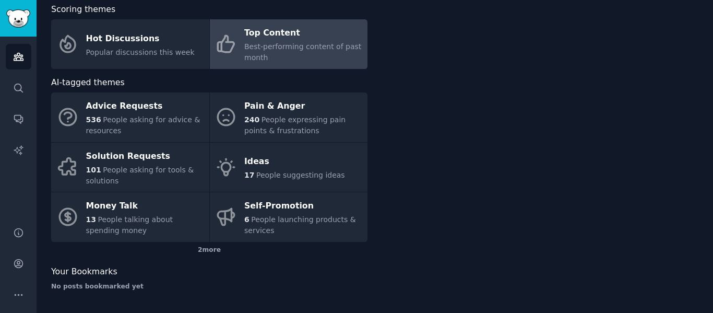
scroll to position [56, 0]
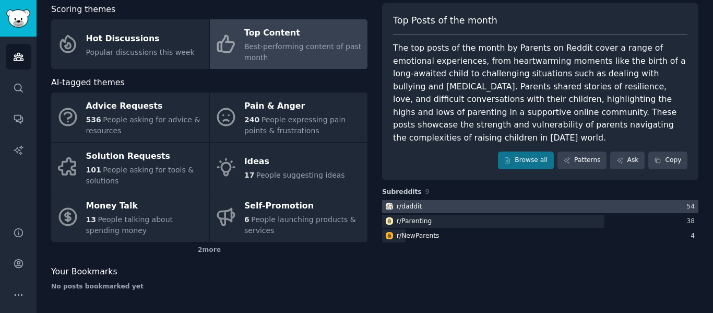
click at [433, 200] on div at bounding box center [540, 206] width 316 height 13
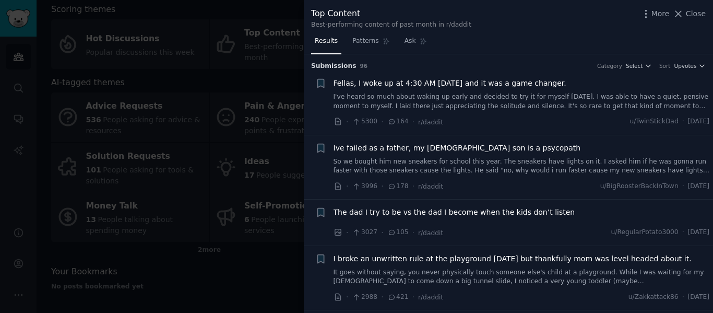
click at [575, 39] on div "Results Patterns Ask" at bounding box center [508, 43] width 409 height 21
click at [370, 38] on span "Patterns" at bounding box center [365, 41] width 26 height 9
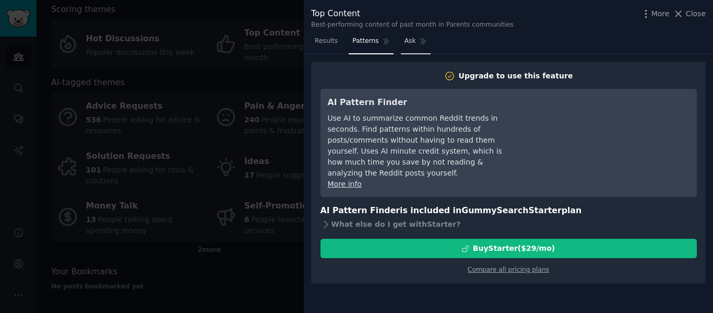
click at [405, 39] on span "Ask" at bounding box center [409, 41] width 11 height 9
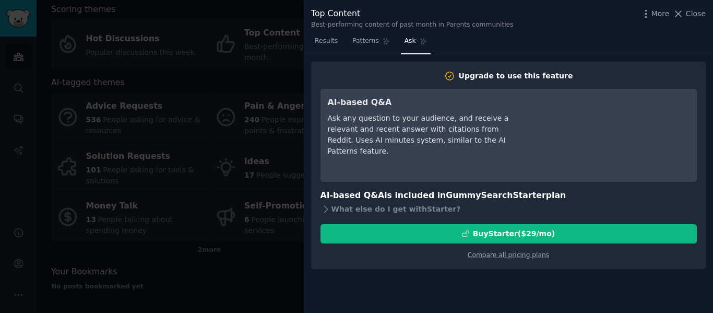
drag, startPoint x: 576, startPoint y: 37, endPoint x: 712, endPoint y: 17, distance: 137.7
click at [577, 37] on div "Results Patterns Ask" at bounding box center [508, 43] width 409 height 21
click at [695, 18] on span "Close" at bounding box center [696, 13] width 20 height 11
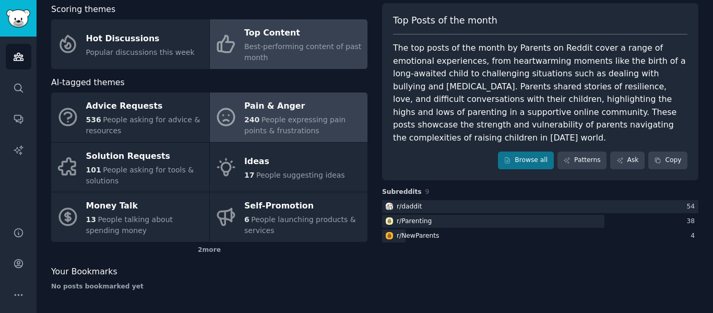
click at [289, 106] on div "Pain & Anger" at bounding box center [303, 106] width 118 height 17
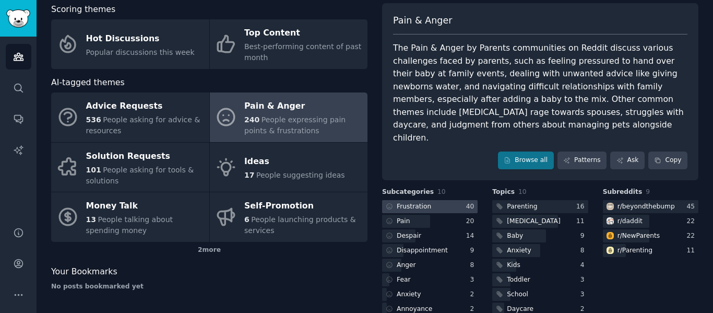
click at [400, 202] on div "Frustration" at bounding box center [414, 206] width 34 height 9
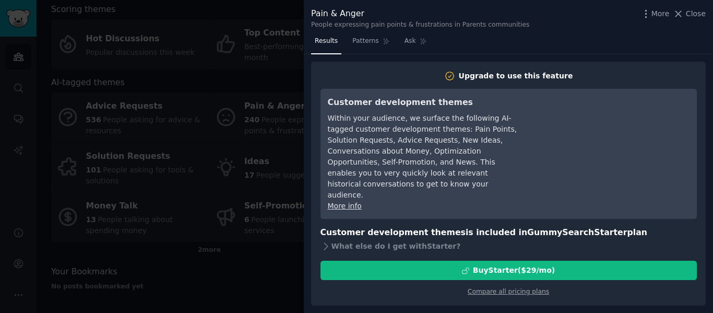
click at [626, 40] on div "Results Patterns Ask" at bounding box center [508, 43] width 409 height 21
click at [689, 20] on div "Pain & Anger People expressing pain points & frustrations in Parents communitie…" at bounding box center [508, 18] width 394 height 22
drag, startPoint x: 691, startPoint y: 15, endPoint x: 580, endPoint y: 61, distance: 120.5
click at [691, 16] on span "Close" at bounding box center [696, 13] width 20 height 11
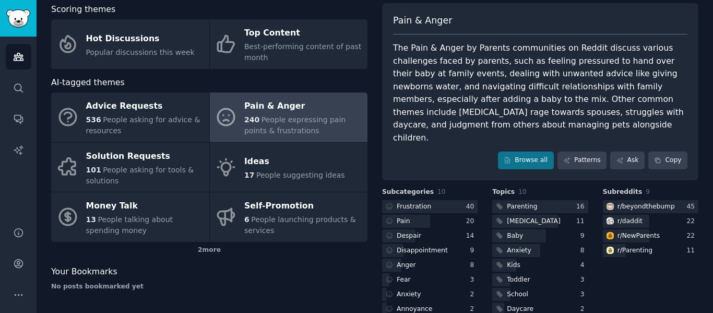
click at [310, 116] on span "People expressing pain points & frustrations" at bounding box center [294, 124] width 101 height 19
click at [388, 202] on icon at bounding box center [389, 205] width 7 height 7
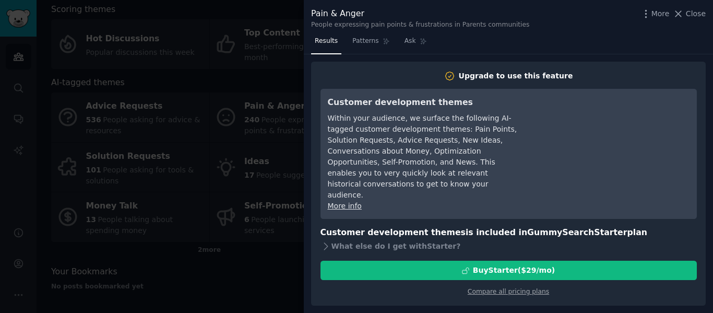
click at [693, 15] on span "Close" at bounding box center [696, 13] width 20 height 11
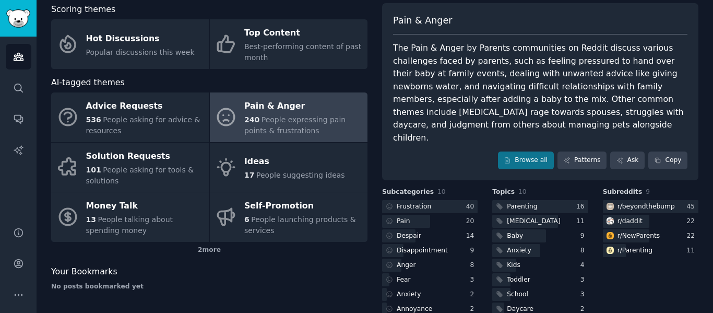
click at [223, 111] on icon at bounding box center [226, 117] width 22 height 22
click at [282, 119] on span "People expressing pain points & frustrations" at bounding box center [294, 124] width 101 height 19
click at [553, 200] on div at bounding box center [539, 206] width 95 height 13
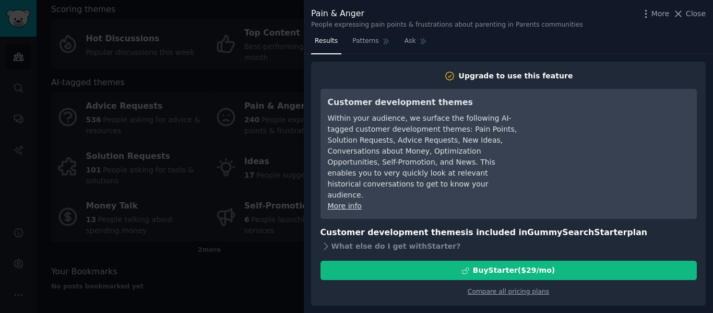
click at [609, 27] on div "Pain & Anger People expressing pain points & frustrations about parenting in Pa…" at bounding box center [508, 18] width 394 height 22
click at [370, 40] on span "Patterns" at bounding box center [365, 41] width 26 height 9
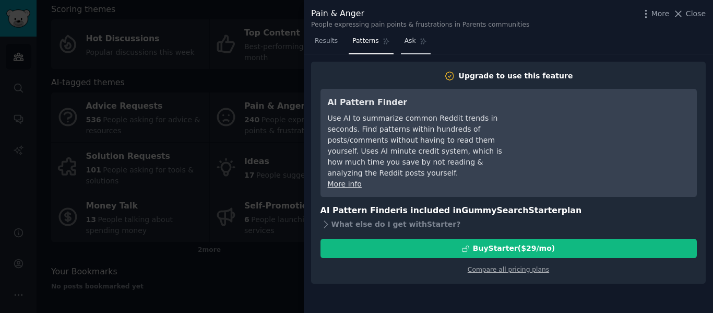
click at [404, 39] on span "Ask" at bounding box center [409, 41] width 11 height 9
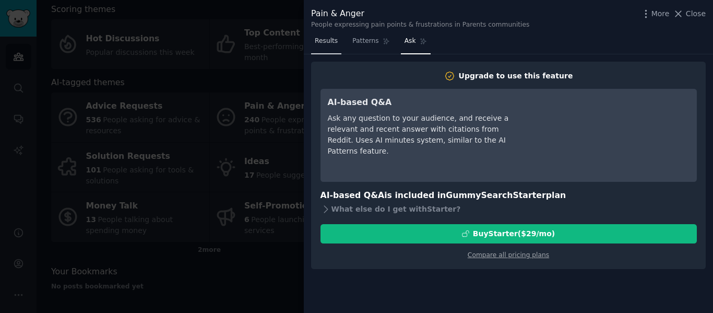
click at [337, 41] on link "Results" at bounding box center [326, 43] width 30 height 21
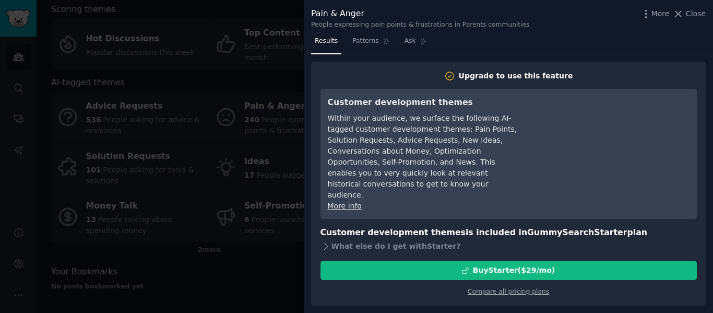
click at [577, 29] on div "Pain & Anger People expressing pain points & frustrations in Parents communitie…" at bounding box center [508, 16] width 409 height 33
click at [699, 12] on span "Close" at bounding box center [696, 13] width 20 height 11
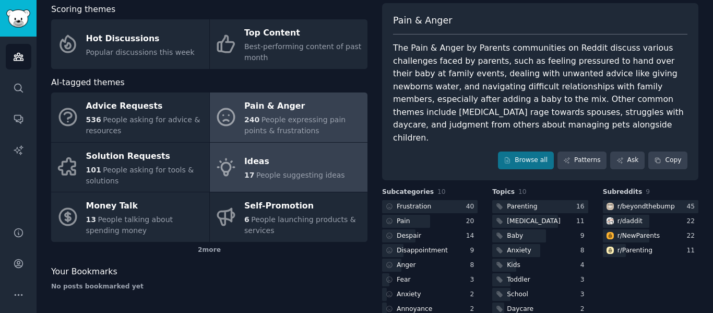
click at [260, 167] on div "Ideas" at bounding box center [294, 161] width 101 height 17
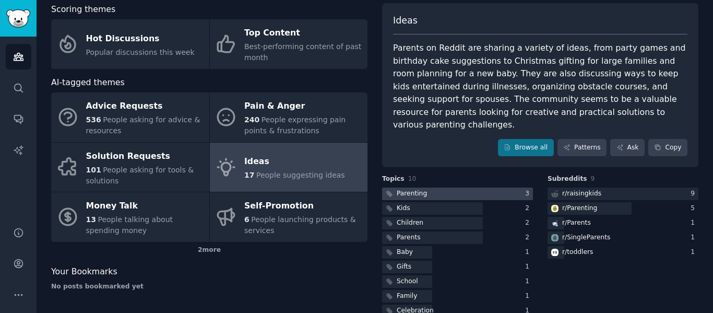
click at [406, 189] on div "Parenting" at bounding box center [412, 193] width 30 height 9
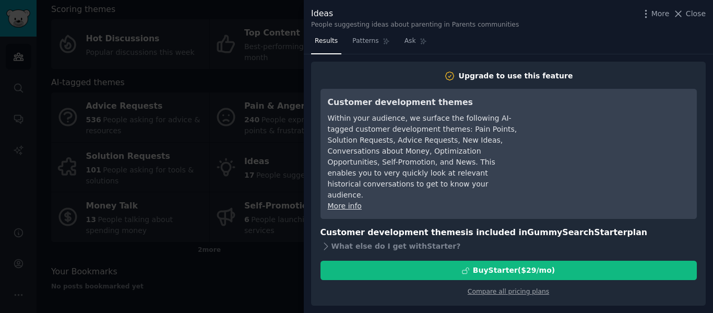
click at [570, 32] on div "Ideas People suggesting ideas about parenting in Parents communities More Close" at bounding box center [508, 16] width 409 height 33
click at [363, 39] on span "Patterns" at bounding box center [365, 41] width 26 height 9
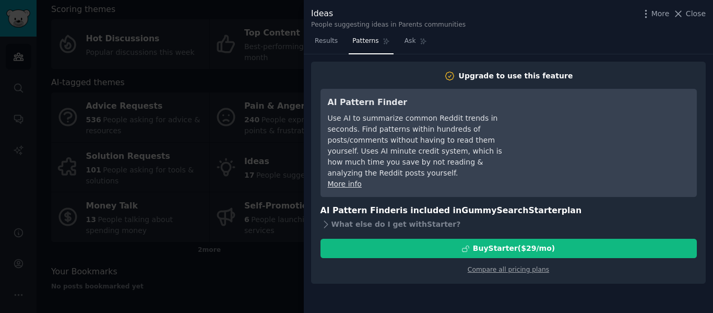
click at [633, 41] on div "Results Patterns Ask" at bounding box center [508, 43] width 409 height 21
drag, startPoint x: 701, startPoint y: 8, endPoint x: 695, endPoint y: 10, distance: 5.6
click at [699, 9] on span "Close" at bounding box center [696, 13] width 20 height 11
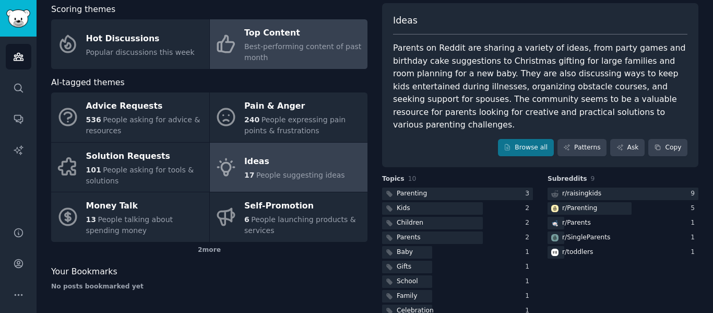
click at [282, 48] on span "Best-performing content of past month" at bounding box center [302, 51] width 117 height 19
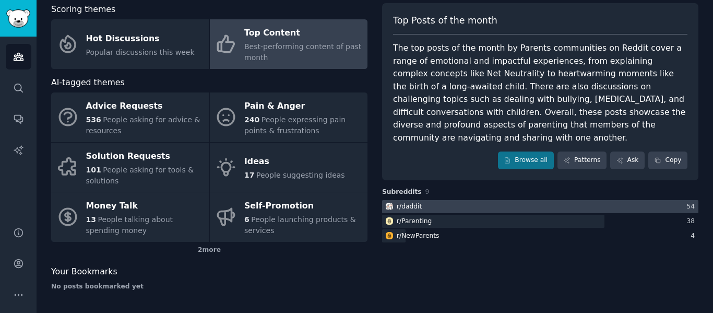
click at [409, 202] on div "r/ daddit" at bounding box center [409, 206] width 25 height 9
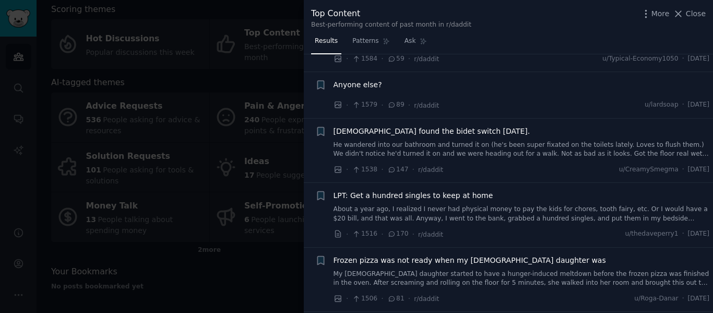
scroll to position [1808, 0]
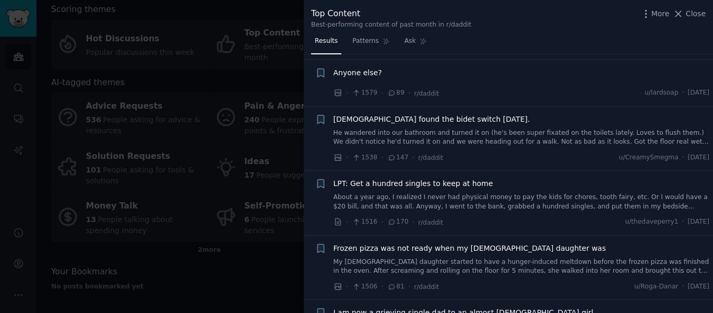
drag, startPoint x: 248, startPoint y: 27, endPoint x: 14, endPoint y: 3, distance: 235.5
click at [247, 27] on div at bounding box center [356, 156] width 713 height 313
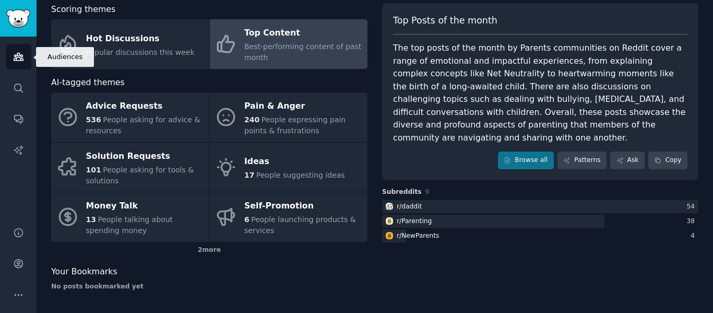
click at [10, 54] on link "Audiences" at bounding box center [19, 57] width 26 height 26
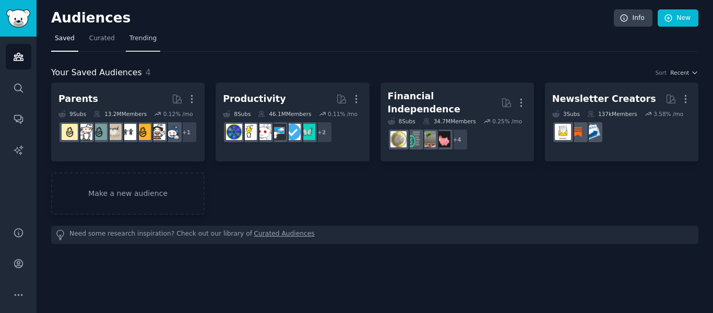
click at [129, 37] on span "Trending" at bounding box center [142, 38] width 27 height 9
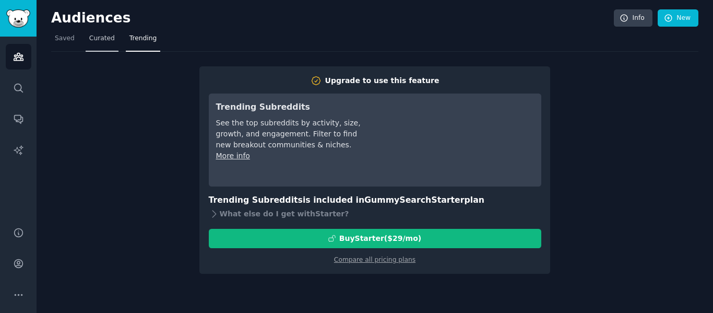
click at [104, 39] on span "Curated" at bounding box center [102, 38] width 26 height 9
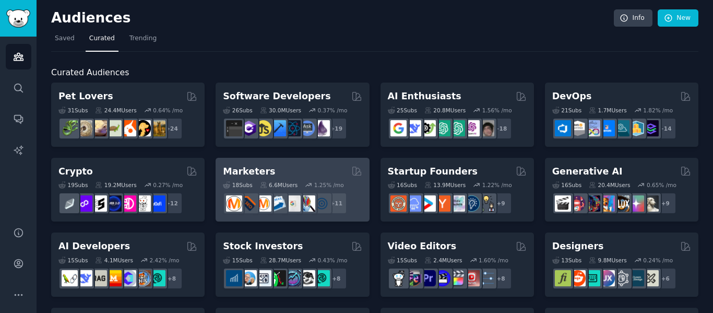
click at [295, 170] on div "Marketers" at bounding box center [292, 171] width 139 height 13
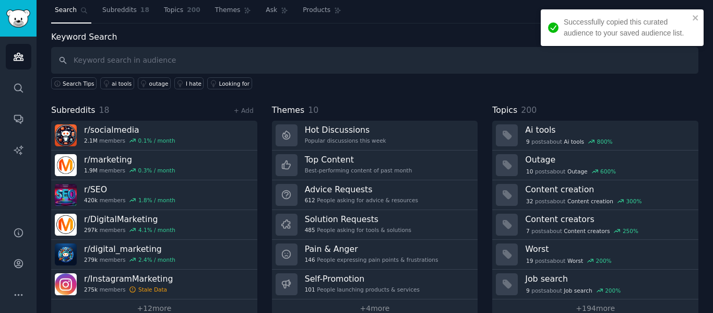
scroll to position [47, 0]
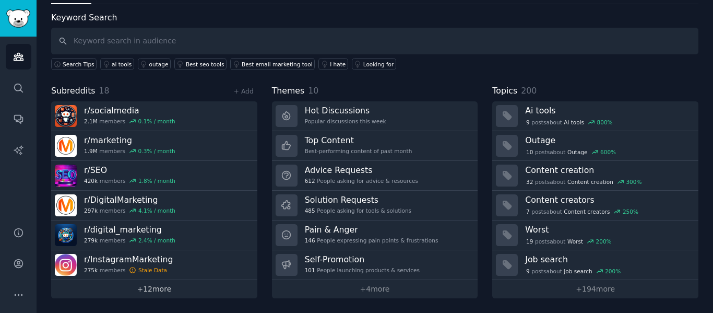
click at [166, 295] on link "+ 12 more" at bounding box center [154, 289] width 206 height 18
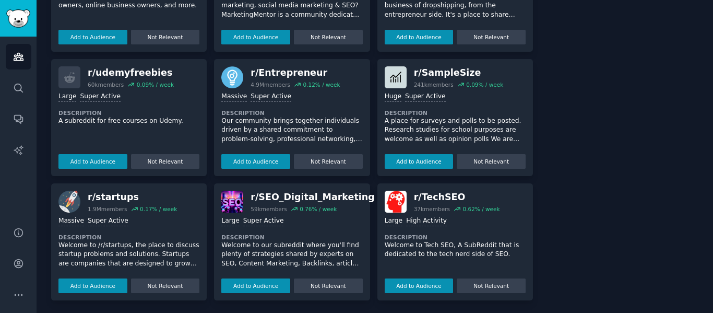
scroll to position [898, 0]
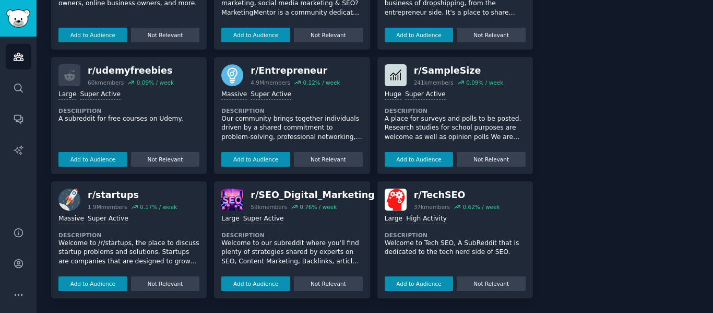
click at [312, 82] on div "0.12 % / week" at bounding box center [321, 82] width 37 height 7
drag, startPoint x: 234, startPoint y: 105, endPoint x: 231, endPoint y: 81, distance: 24.2
click at [234, 104] on div "1,000,000+ members Massive Super Active Description Our community brings togeth…" at bounding box center [291, 126] width 141 height 80
click at [230, 80] on img at bounding box center [232, 75] width 22 height 22
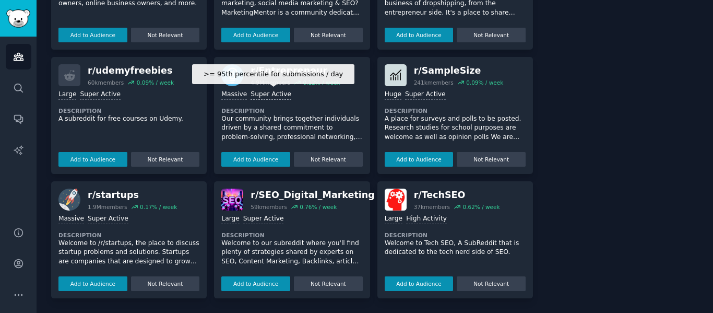
click at [250, 95] on div "Super Active" at bounding box center [270, 95] width 41 height 10
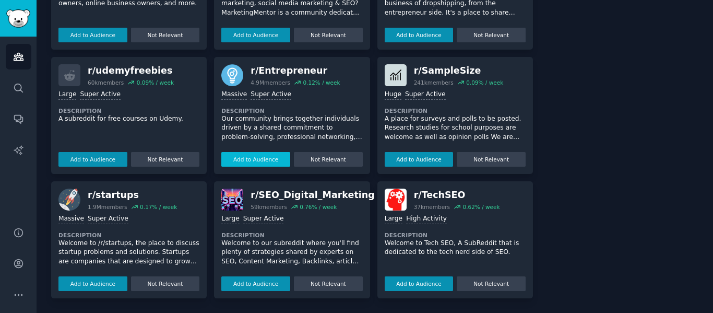
click at [255, 161] on button "Add to Audience" at bounding box center [255, 159] width 69 height 15
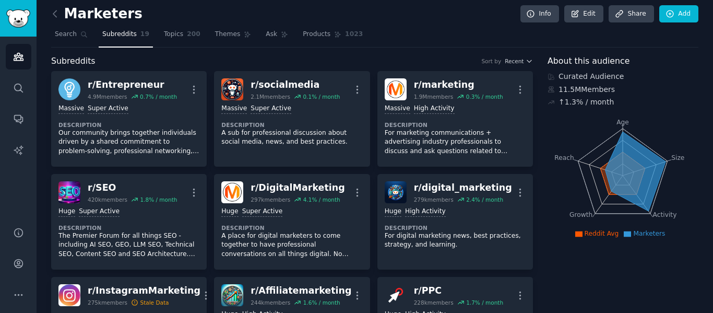
scroll to position [0, 0]
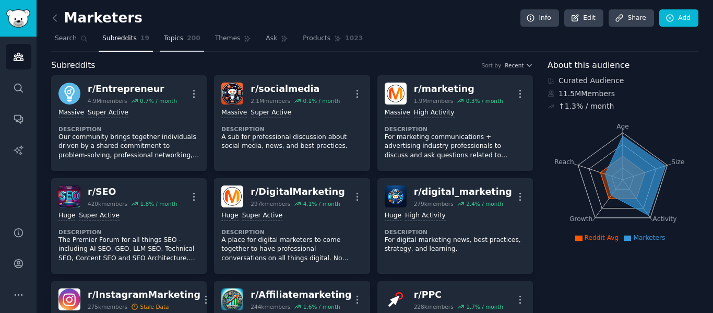
click at [167, 38] on span "Topics" at bounding box center [173, 38] width 19 height 9
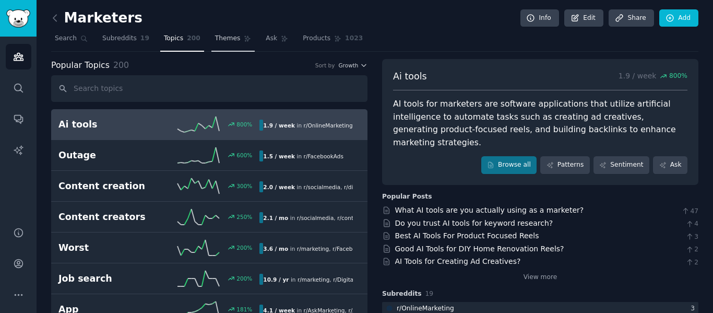
click at [219, 37] on span "Themes" at bounding box center [228, 38] width 26 height 9
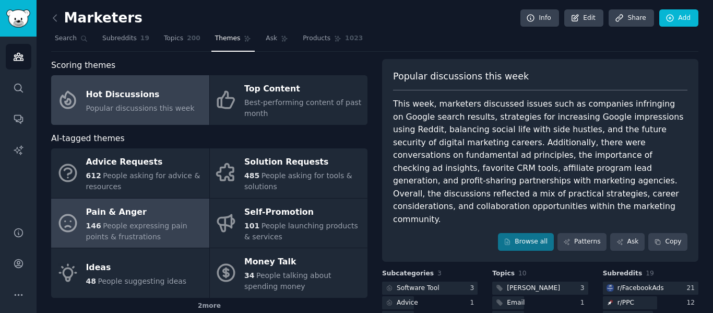
click at [128, 219] on div "Pain & Anger" at bounding box center [145, 211] width 118 height 17
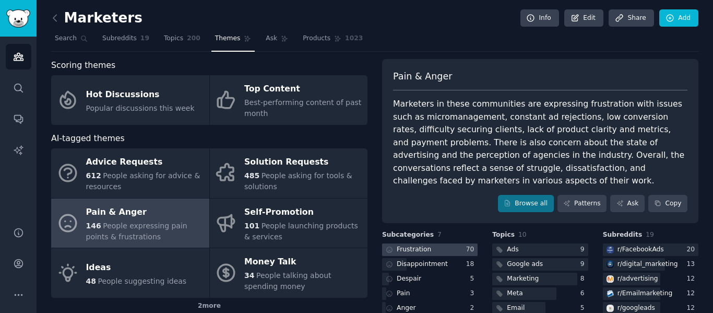
click at [459, 247] on div at bounding box center [429, 249] width 95 height 13
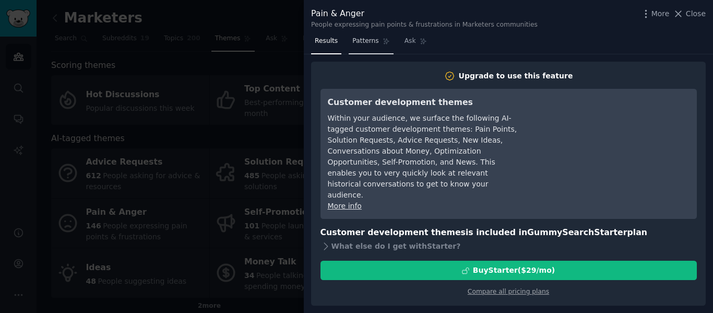
click at [359, 38] on span "Patterns" at bounding box center [365, 41] width 26 height 9
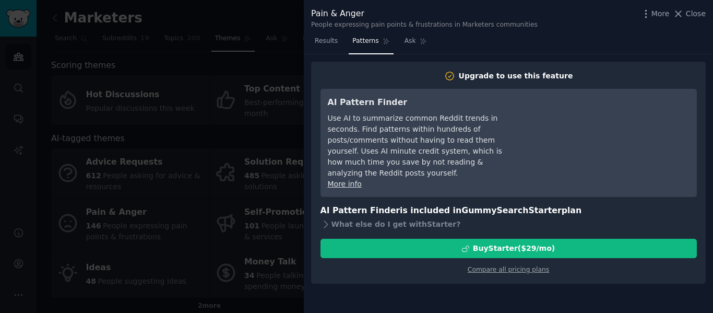
click at [387, 42] on link "Patterns" at bounding box center [371, 43] width 44 height 21
click at [589, 44] on div "Results Patterns Ask" at bounding box center [508, 43] width 409 height 21
click at [689, 14] on span "Close" at bounding box center [696, 13] width 20 height 11
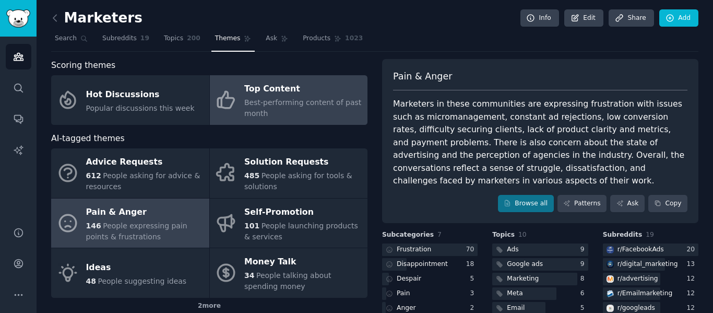
click at [295, 104] on span "Best-performing content of past month" at bounding box center [302, 107] width 117 height 19
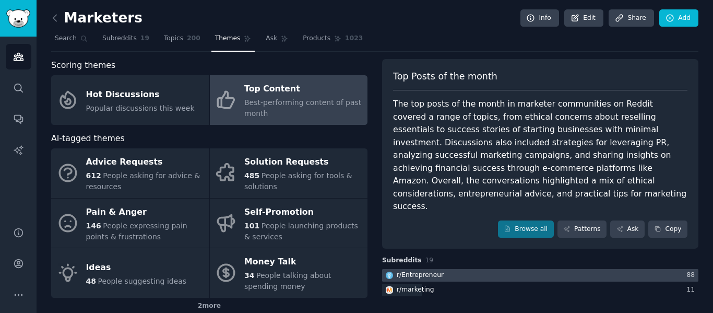
click at [432, 270] on div "r/ Entrepreneur" at bounding box center [420, 274] width 47 height 9
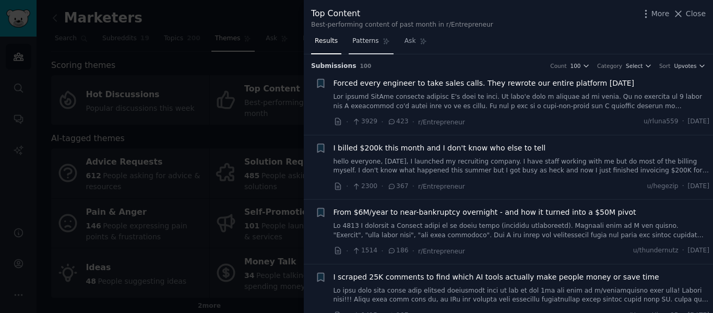
click at [361, 45] on span "Patterns" at bounding box center [365, 41] width 26 height 9
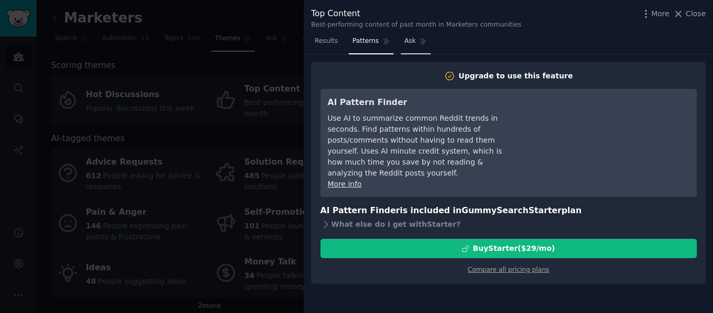
click at [404, 43] on span "Ask" at bounding box center [409, 41] width 11 height 9
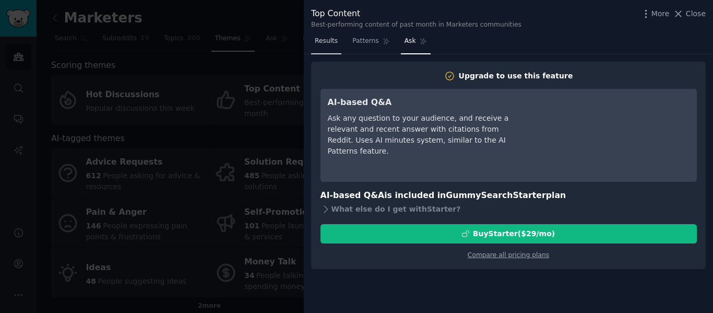
click at [329, 42] on span "Results" at bounding box center [326, 41] width 23 height 9
click at [266, 21] on div at bounding box center [356, 156] width 713 height 313
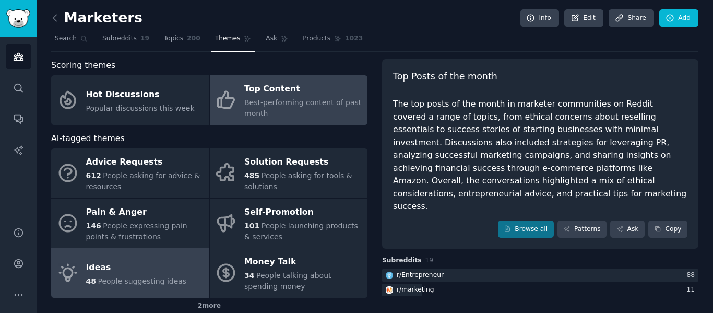
click at [135, 273] on div "Ideas" at bounding box center [136, 267] width 101 height 17
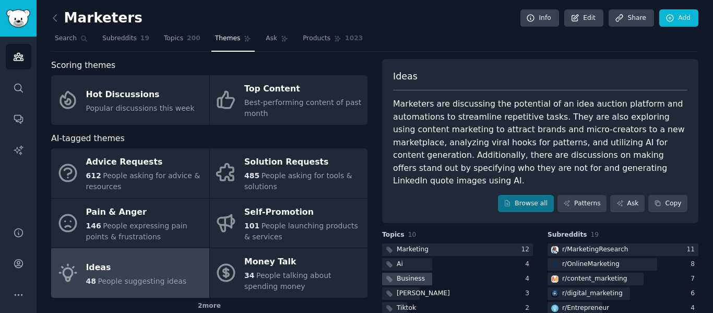
click at [439, 272] on div "Business" at bounding box center [457, 278] width 151 height 13
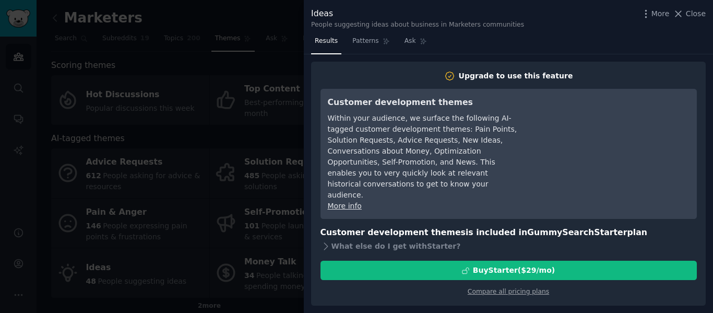
click at [691, 11] on span "Close" at bounding box center [696, 13] width 20 height 11
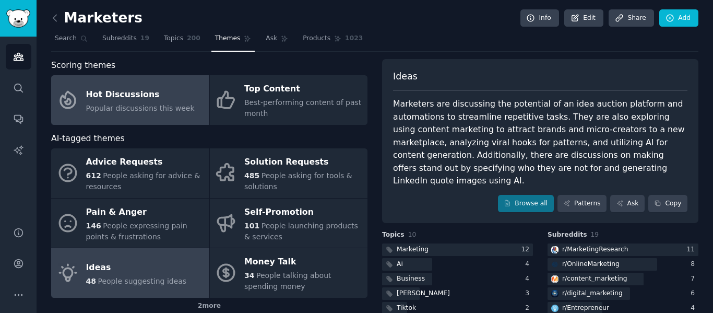
click at [153, 110] on span "Popular discussions this week" at bounding box center [140, 108] width 109 height 8
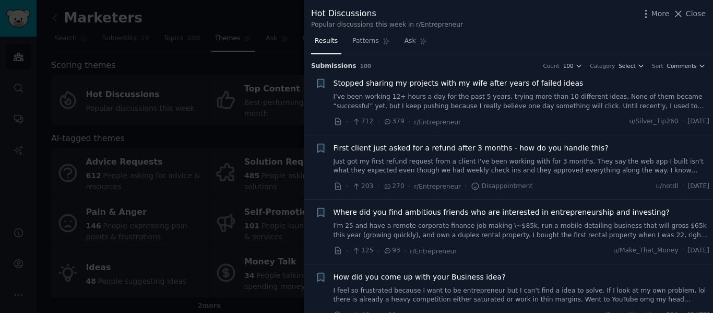
click at [498, 66] on h3 "Submission s 100 Count 100 Category Select Sort Comments" at bounding box center [508, 66] width 394 height 9
click at [691, 13] on span "Close" at bounding box center [696, 13] width 20 height 11
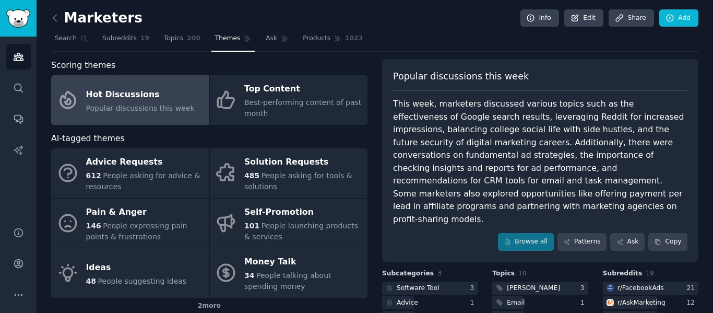
click at [491, 29] on div "Marketers Info Edit Share Add" at bounding box center [374, 19] width 647 height 21
click at [52, 13] on icon at bounding box center [55, 18] width 11 height 11
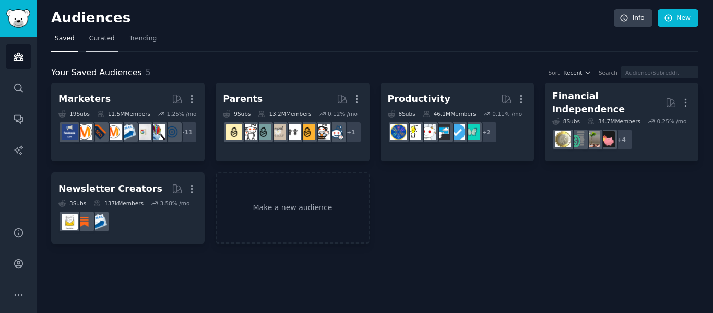
click at [100, 42] on span "Curated" at bounding box center [102, 38] width 26 height 9
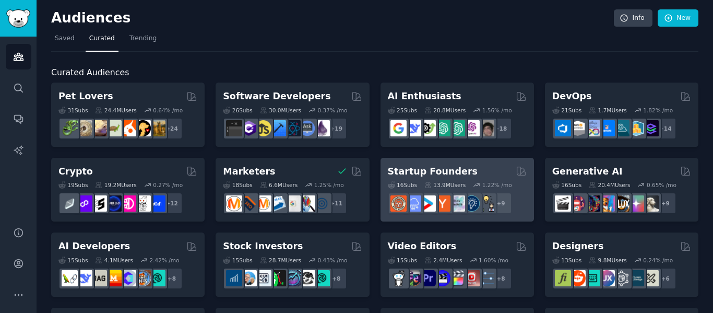
click at [515, 193] on div "+ 9" at bounding box center [457, 203] width 139 height 22
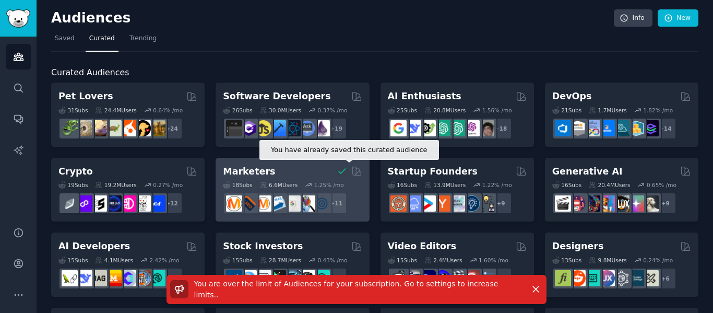
click at [339, 172] on icon at bounding box center [342, 171] width 6 height 5
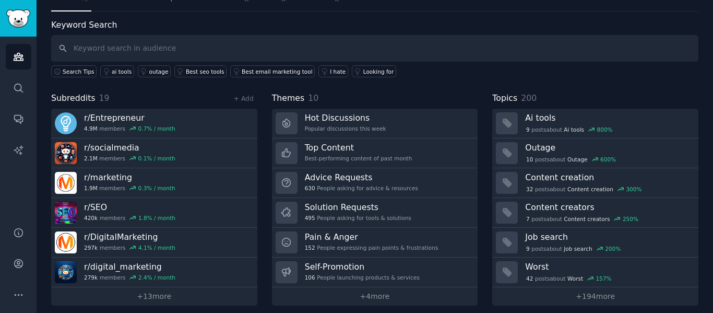
scroll to position [47, 0]
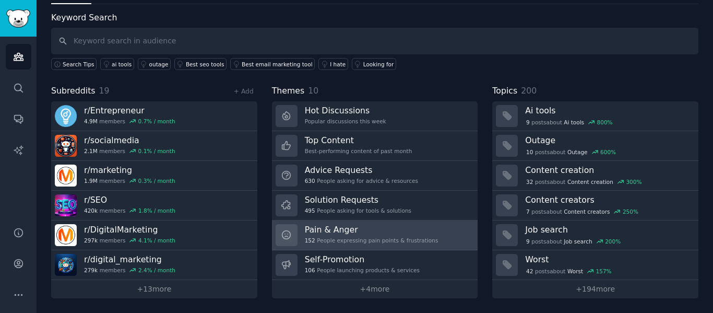
click at [392, 232] on h3 "Pain & Anger" at bounding box center [372, 229] width 134 height 11
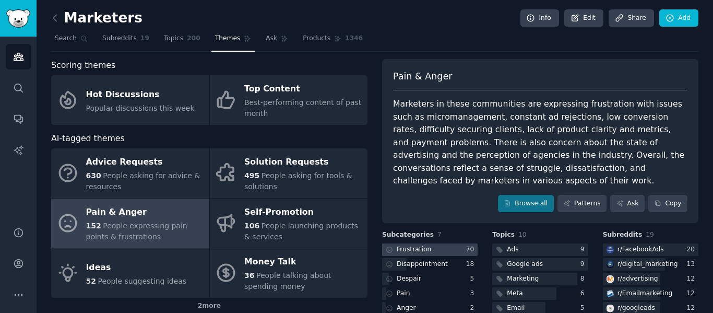
click at [472, 250] on div "70" at bounding box center [472, 249] width 12 height 9
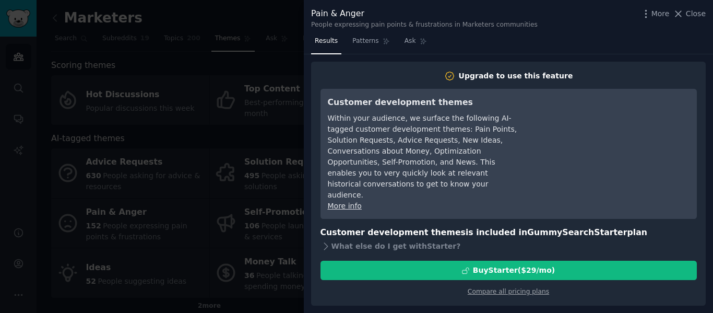
click at [549, 21] on div "Pain & Anger People expressing pain points & frustrations in Marketers communit…" at bounding box center [508, 18] width 394 height 22
click at [146, 162] on div at bounding box center [356, 156] width 713 height 313
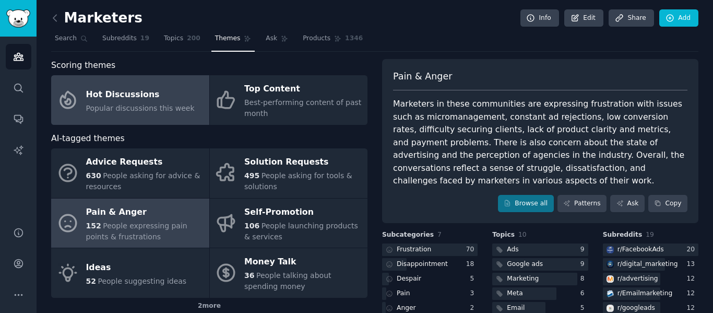
click at [146, 106] on span "Popular discussions this week" at bounding box center [140, 108] width 109 height 8
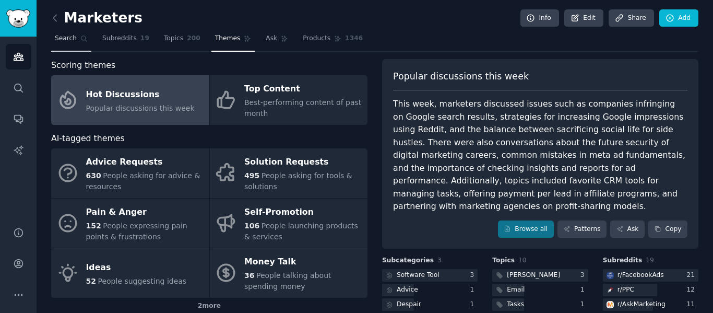
click at [75, 38] on link "Search" at bounding box center [71, 40] width 40 height 21
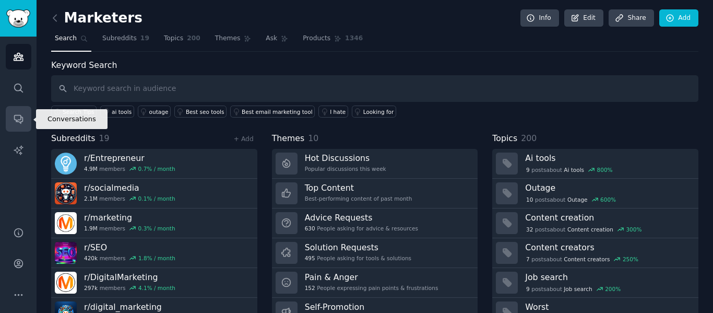
click at [14, 119] on icon "Sidebar" at bounding box center [18, 119] width 8 height 8
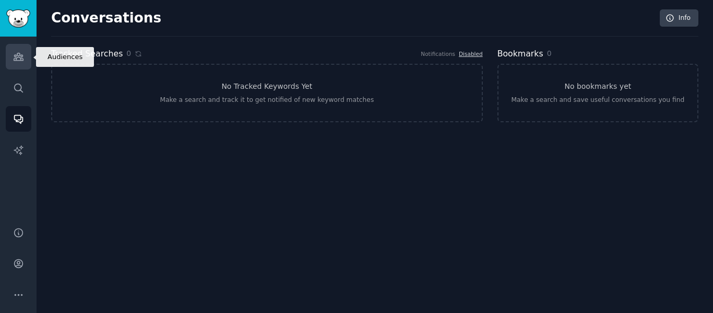
click at [21, 59] on icon "Sidebar" at bounding box center [18, 56] width 9 height 7
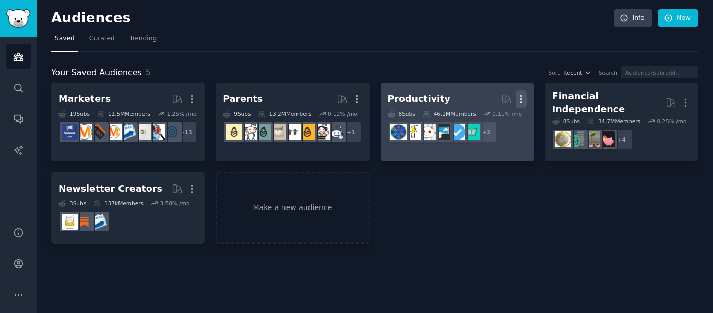
click at [526, 101] on icon "button" at bounding box center [520, 98] width 11 height 11
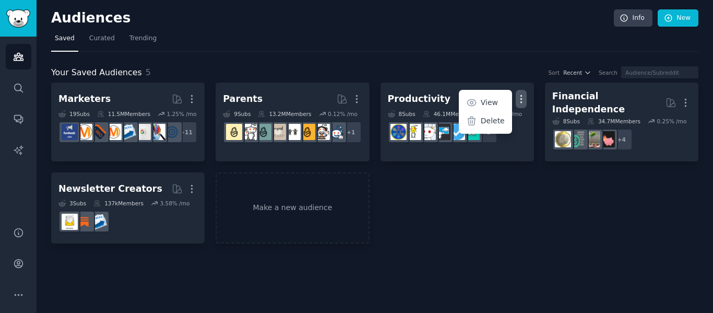
drag, startPoint x: 500, startPoint y: 119, endPoint x: 391, endPoint y: 39, distance: 135.1
click at [499, 119] on p "Delete" at bounding box center [493, 120] width 24 height 11
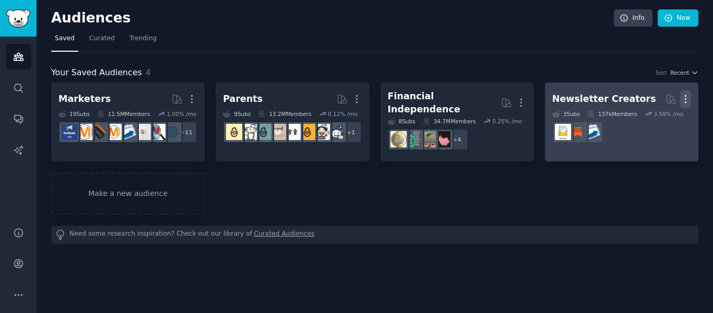
click at [686, 100] on icon "button" at bounding box center [685, 98] width 11 height 11
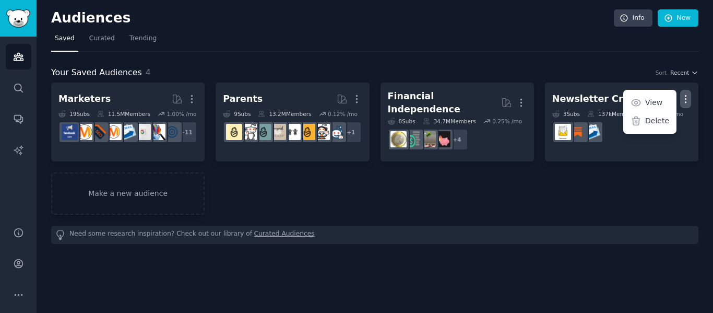
drag, startPoint x: 656, startPoint y: 121, endPoint x: 384, endPoint y: 33, distance: 285.8
click at [655, 122] on p "Delete" at bounding box center [657, 120] width 24 height 11
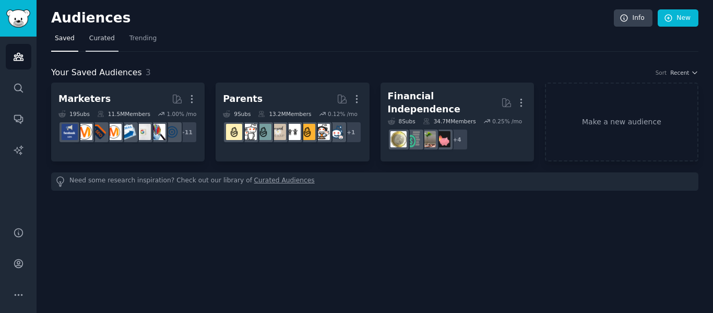
click at [97, 34] on link "Curated" at bounding box center [102, 40] width 33 height 21
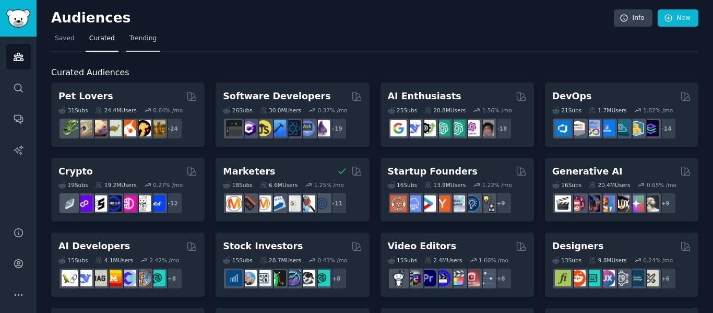
click at [135, 37] on span "Trending" at bounding box center [142, 38] width 27 height 9
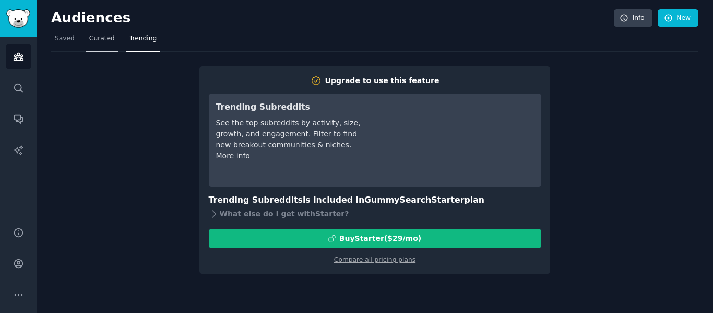
click at [105, 36] on span "Curated" at bounding box center [102, 38] width 26 height 9
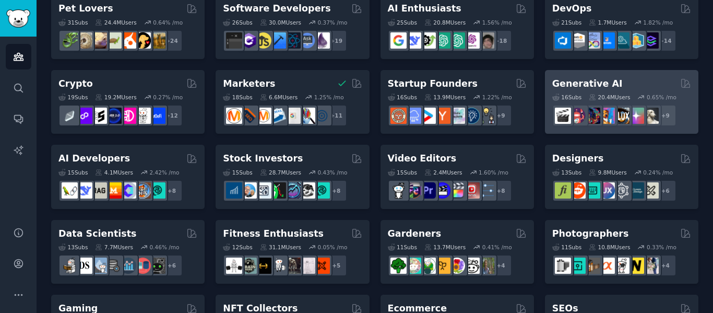
scroll to position [82, 0]
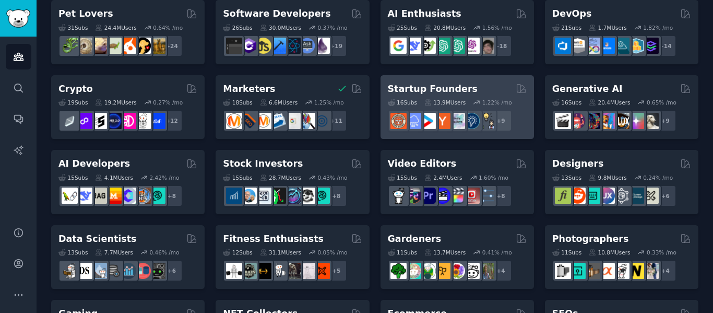
click at [471, 90] on div "Startup Founders Curated by GummySearch" at bounding box center [457, 88] width 139 height 13
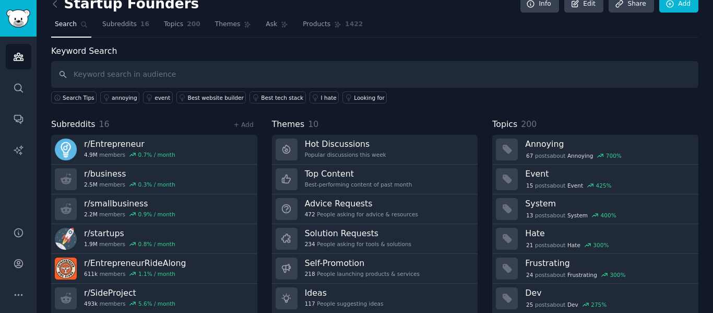
scroll to position [18, 0]
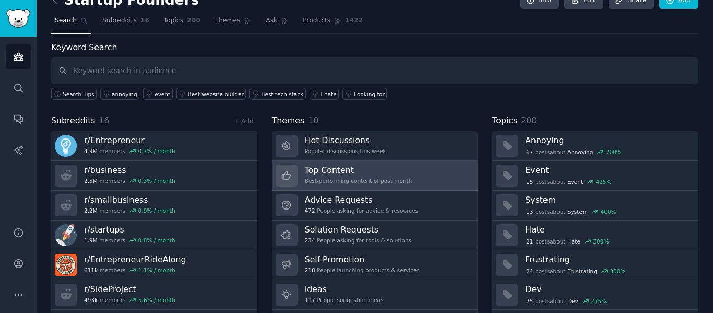
click at [387, 178] on div "Best-performing content of past month" at bounding box center [358, 180] width 107 height 7
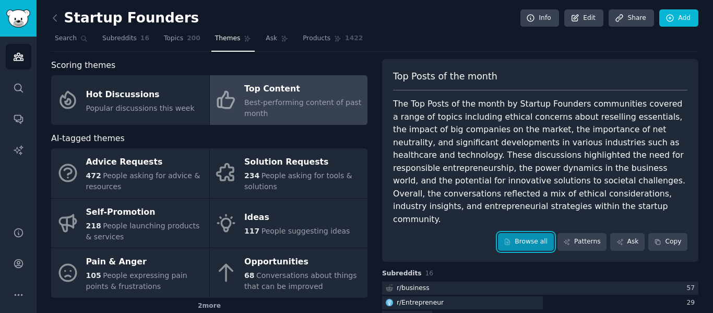
click at [519, 233] on link "Browse all" at bounding box center [526, 242] width 56 height 18
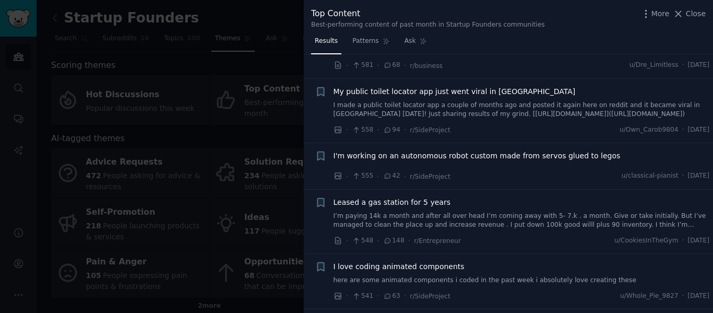
scroll to position [3295, 0]
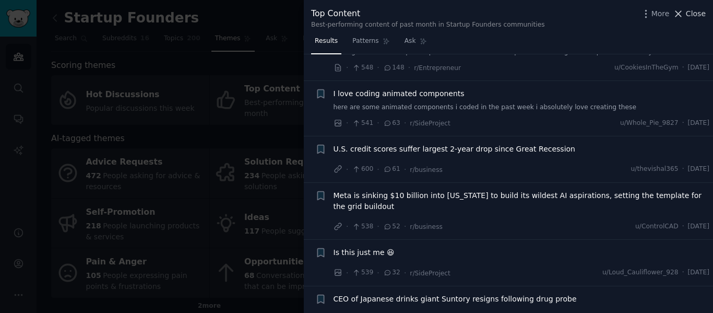
click at [678, 13] on icon at bounding box center [678, 13] width 11 height 11
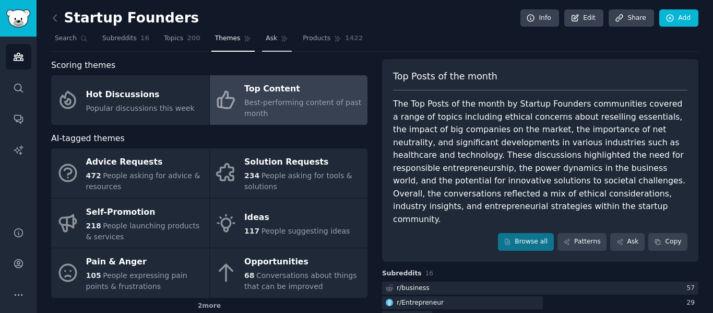
click at [266, 34] on span "Ask" at bounding box center [271, 38] width 11 height 9
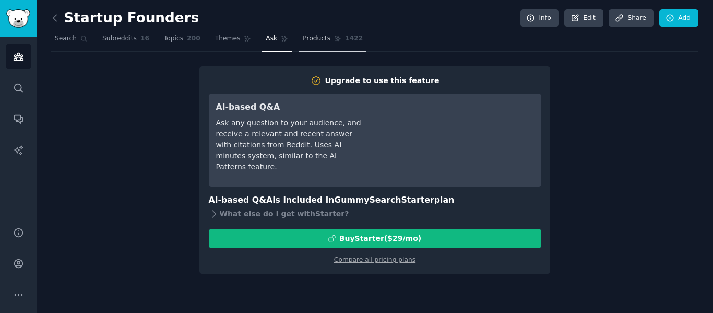
click at [305, 36] on span "Products" at bounding box center [317, 38] width 28 height 9
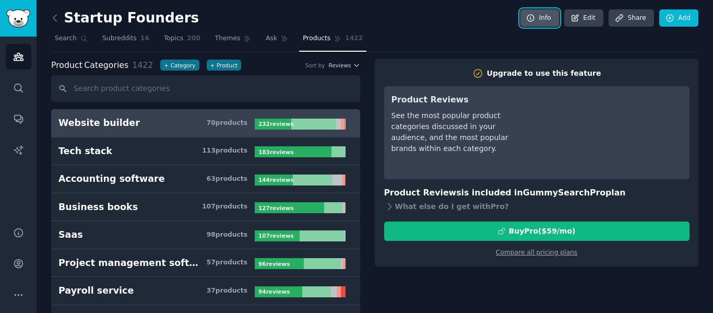
click at [527, 15] on icon at bounding box center [530, 18] width 9 height 9
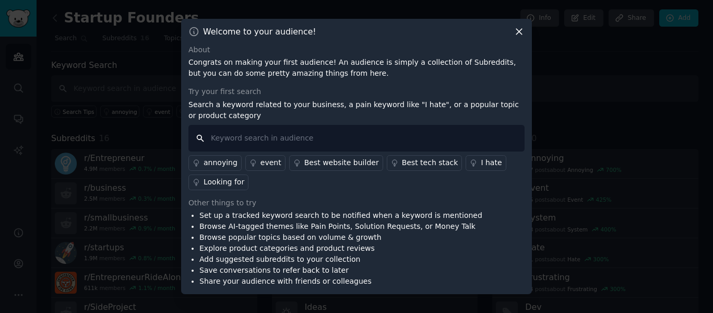
click at [410, 138] on input "text" at bounding box center [356, 138] width 336 height 27
type input "anxiety"
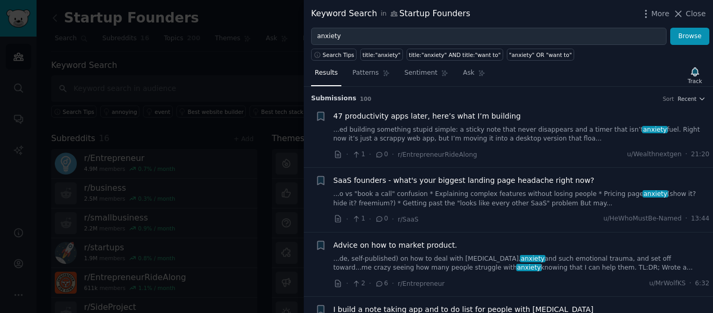
click at [424, 242] on span "Advice on how to market product." at bounding box center [395, 244] width 124 height 11
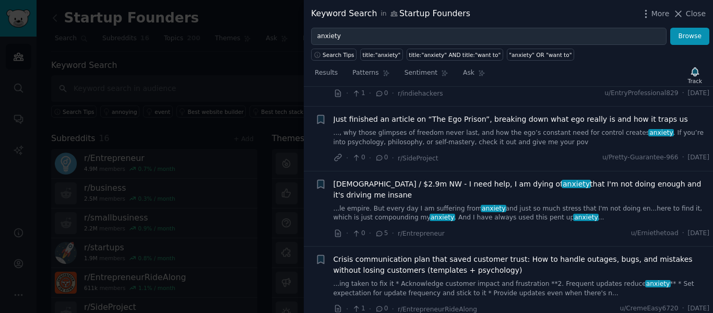
scroll to position [646, 0]
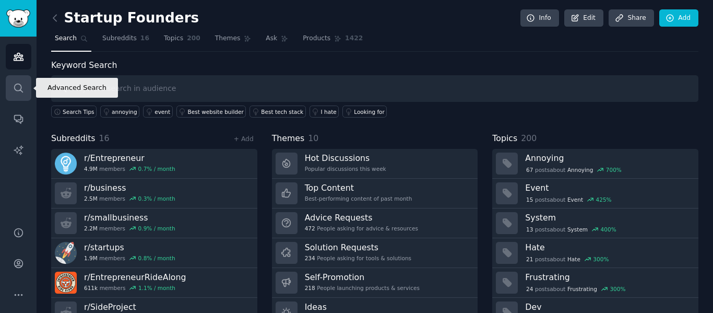
click at [15, 81] on link "Search" at bounding box center [19, 88] width 26 height 26
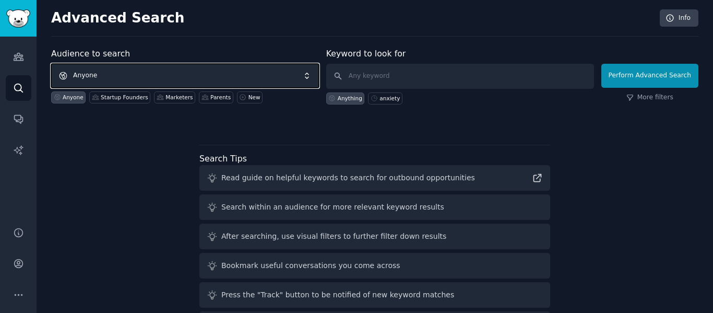
click at [146, 70] on span "Anyone" at bounding box center [185, 76] width 268 height 24
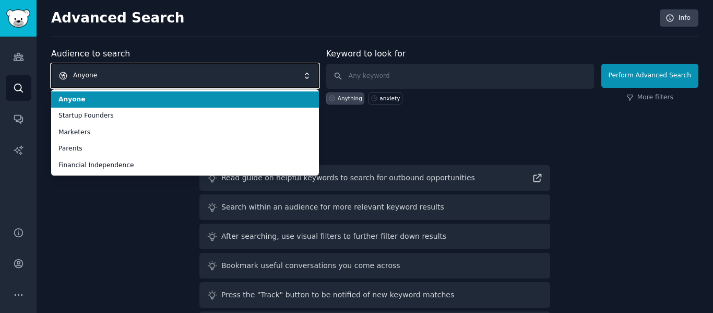
click at [150, 73] on span "Anyone" at bounding box center [185, 76] width 268 height 24
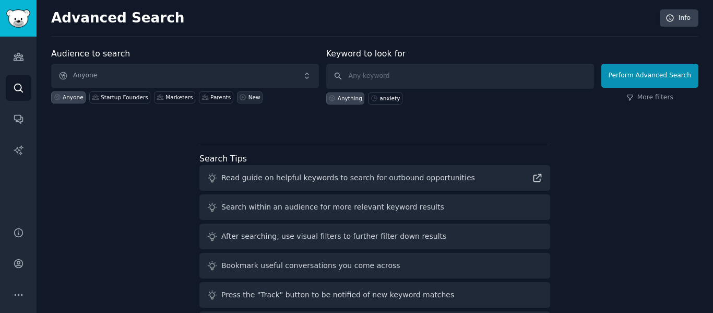
click at [239, 99] on icon at bounding box center [242, 96] width 7 height 7
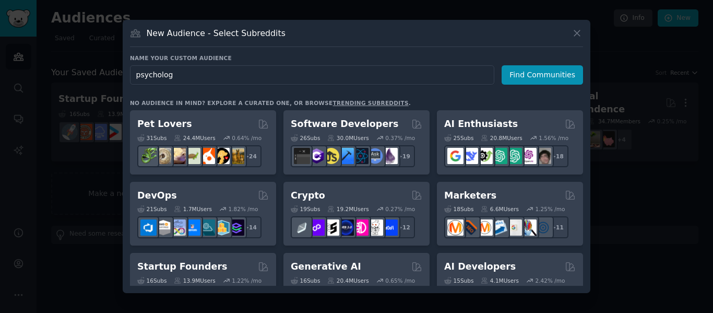
type input "psychology"
click button "Find Communities" at bounding box center [541, 74] width 81 height 19
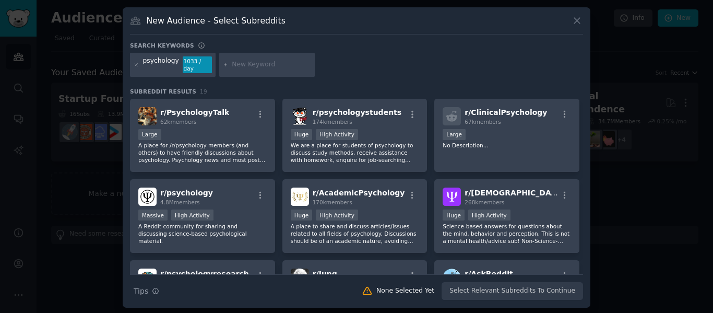
click at [585, 106] on div "New Audience - Select Subreddits Search keywords psychology 1033 / day Subreddi…" at bounding box center [356, 157] width 467 height 300
drag, startPoint x: 583, startPoint y: 106, endPoint x: 586, endPoint y: 118, distance: 12.9
click at [586, 118] on div "New Audience - Select Subreddits Search keywords psychology 1033 / day Subreddi…" at bounding box center [356, 157] width 467 height 300
click at [358, 192] on span "r/ AcademicPsychology" at bounding box center [359, 192] width 92 height 8
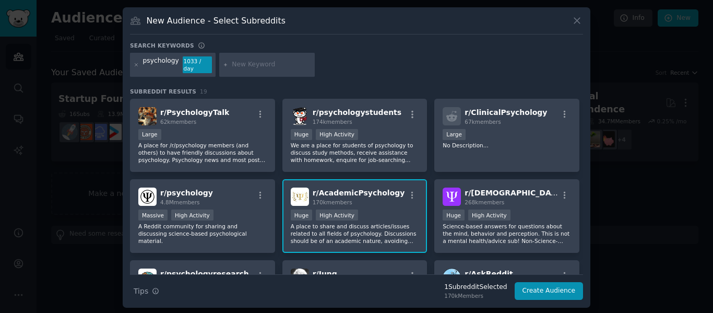
click at [349, 189] on span "r/ AcademicPsychology" at bounding box center [359, 192] width 92 height 8
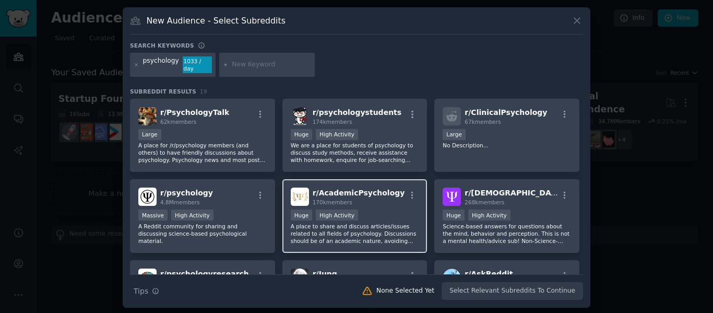
click at [348, 188] on span "r/ AcademicPsychology" at bounding box center [359, 192] width 92 height 8
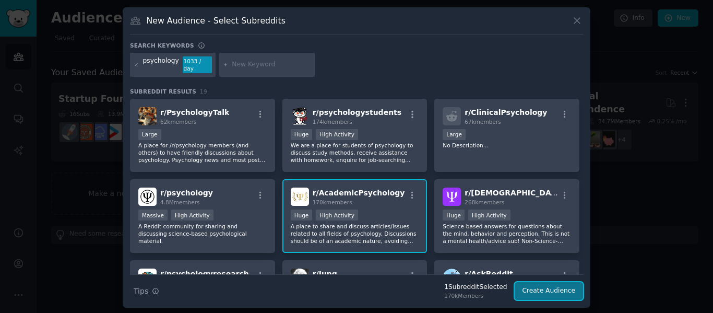
click at [539, 285] on button "Create Audience" at bounding box center [548, 291] width 69 height 18
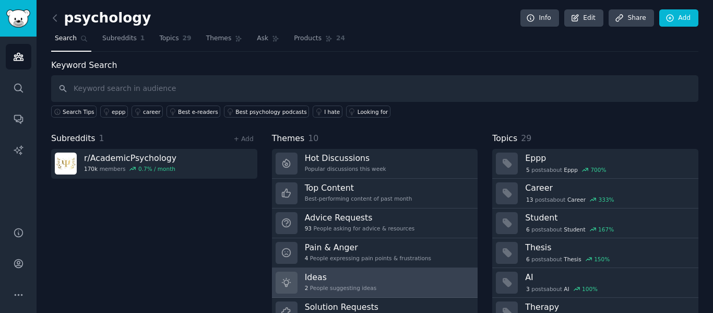
click at [365, 283] on div "Ideas 2 People suggesting ideas" at bounding box center [340, 282] width 71 height 22
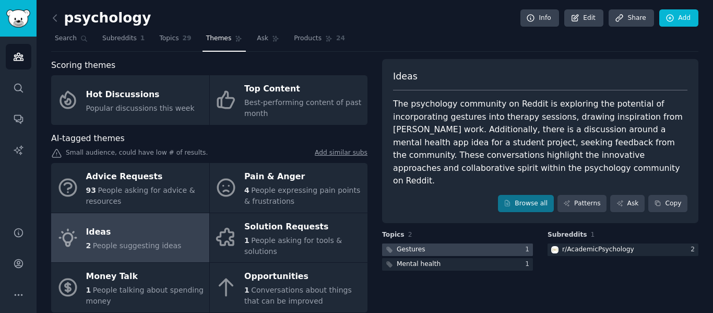
click at [400, 245] on div "Gestures" at bounding box center [411, 249] width 29 height 9
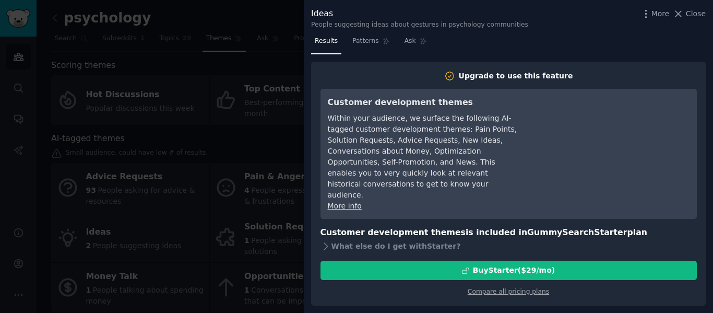
click at [560, 27] on div "Ideas People suggesting ideas about gestures in psychology communities More Clo…" at bounding box center [508, 18] width 394 height 22
drag, startPoint x: 683, startPoint y: 16, endPoint x: 680, endPoint y: 25, distance: 9.9
click at [683, 19] on icon at bounding box center [678, 13] width 11 height 11
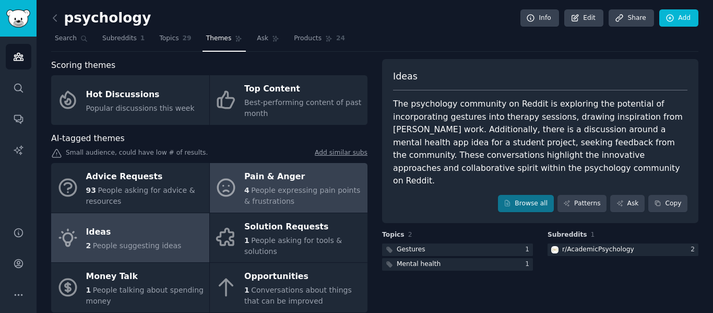
click at [308, 182] on div "Pain & Anger" at bounding box center [303, 177] width 118 height 17
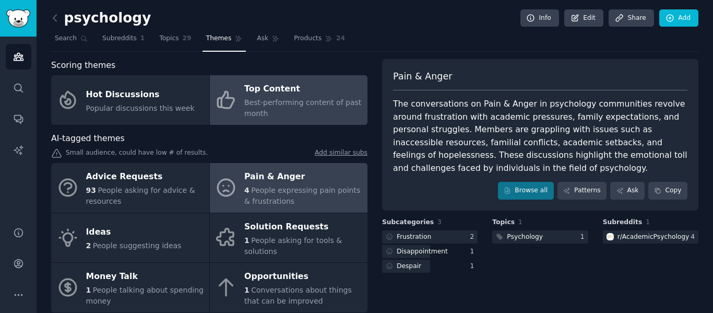
click at [301, 107] on span "Best-performing content of past month" at bounding box center [302, 107] width 117 height 19
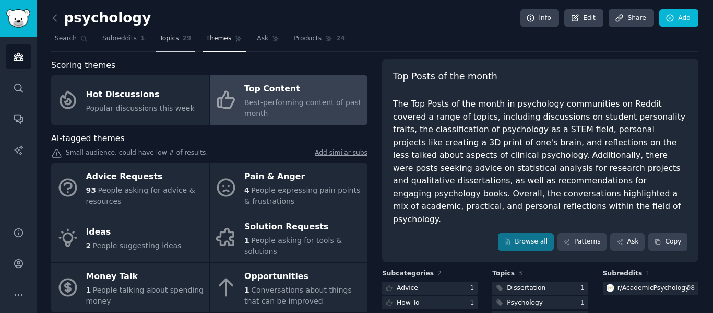
click at [156, 44] on link "Topics 29" at bounding box center [174, 40] width 39 height 21
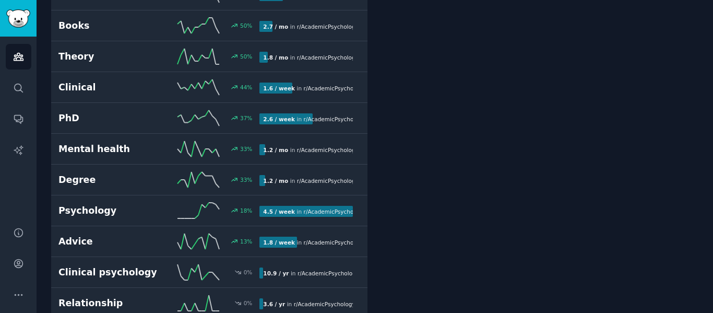
scroll to position [500, 0]
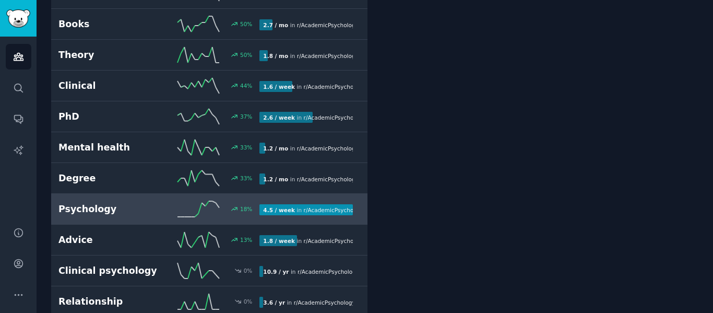
click at [328, 208] on span "r/ AcademicPsychology" at bounding box center [335, 210] width 62 height 6
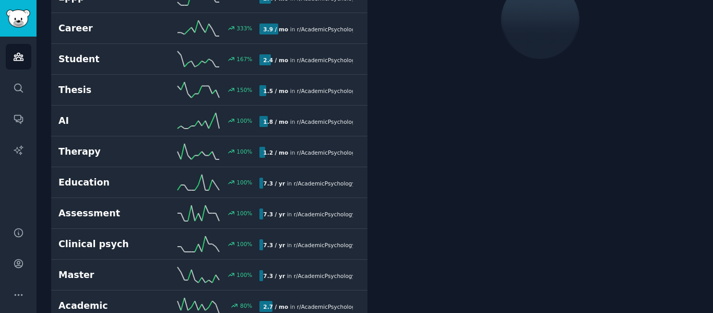
scroll to position [59, 0]
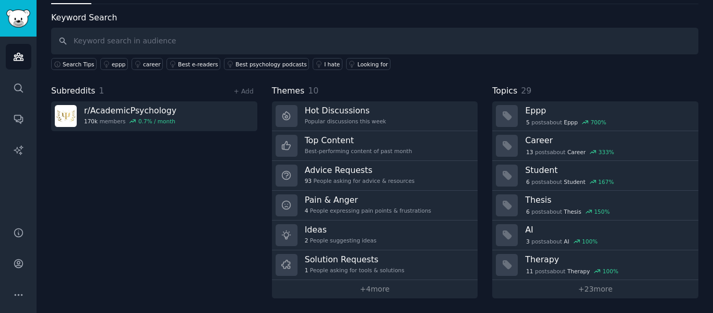
scroll to position [47, 0]
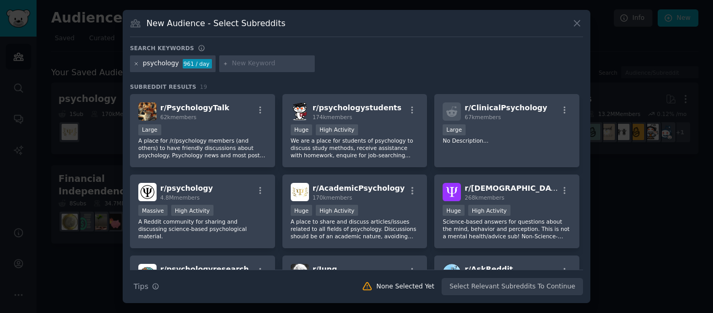
click at [137, 65] on icon at bounding box center [137, 64] width 6 height 6
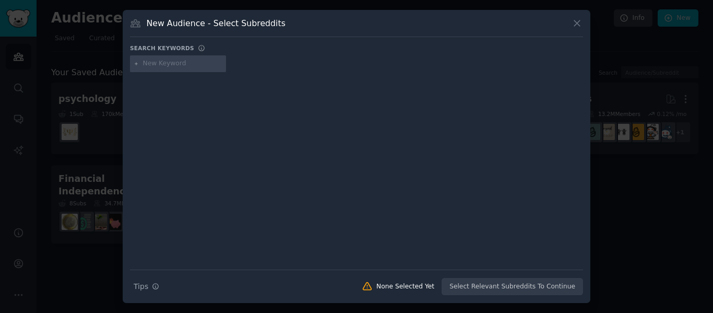
click at [162, 63] on input "text" at bounding box center [182, 63] width 79 height 9
type input "anxiety"
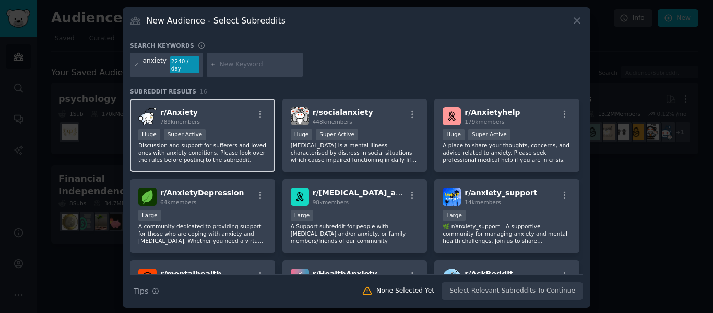
click at [259, 141] on p "Discussion and support for sufferers and loved ones with anxiety conditions. Pl…" at bounding box center [202, 152] width 128 height 22
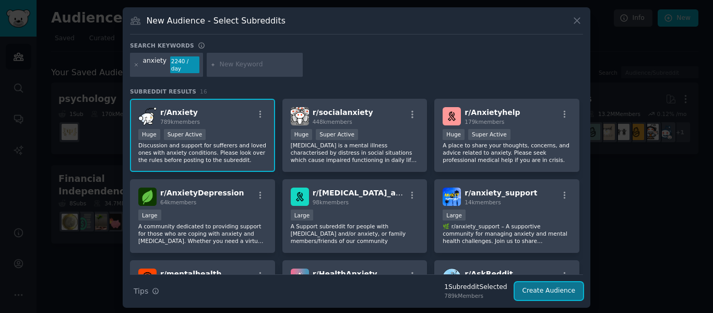
click at [547, 282] on button "Create Audience" at bounding box center [548, 291] width 69 height 18
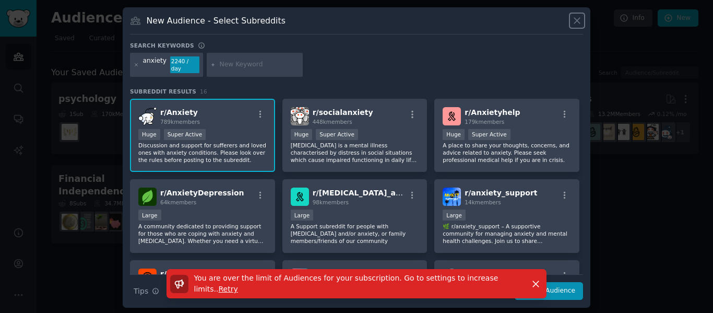
click at [573, 25] on icon at bounding box center [576, 20] width 11 height 11
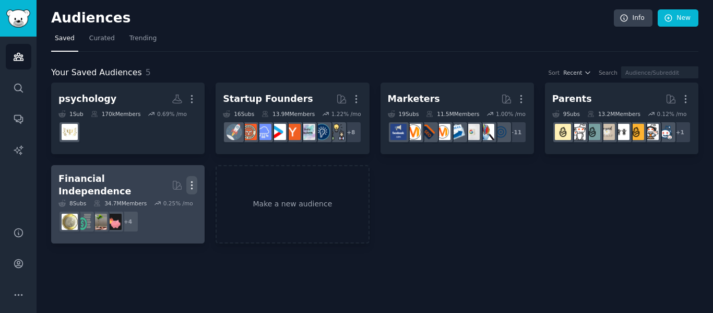
click at [191, 179] on icon "button" at bounding box center [191, 184] width 11 height 11
click at [167, 202] on p "Delete" at bounding box center [163, 206] width 24 height 11
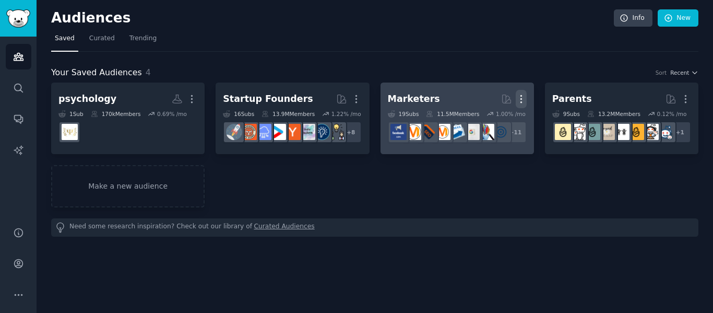
click at [523, 98] on icon "button" at bounding box center [520, 98] width 11 height 11
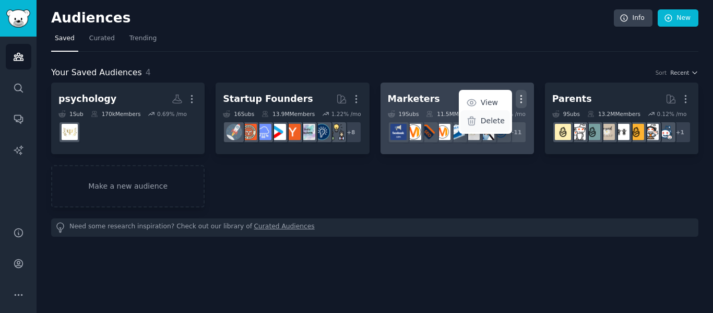
click at [493, 113] on div "Delete" at bounding box center [485, 121] width 50 height 22
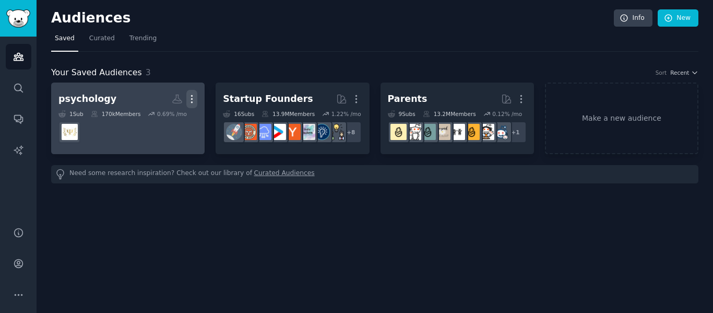
click at [194, 102] on icon "button" at bounding box center [191, 98] width 11 height 11
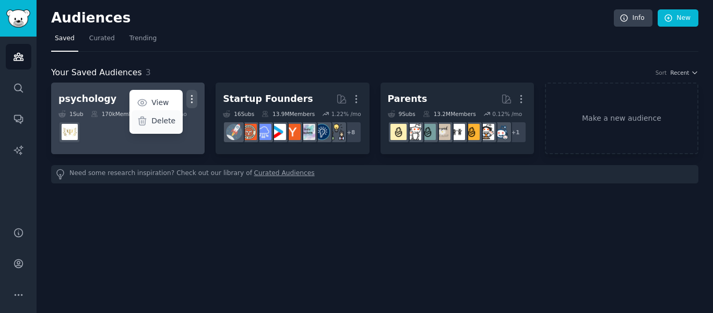
click at [177, 122] on div "Delete" at bounding box center [156, 121] width 50 height 22
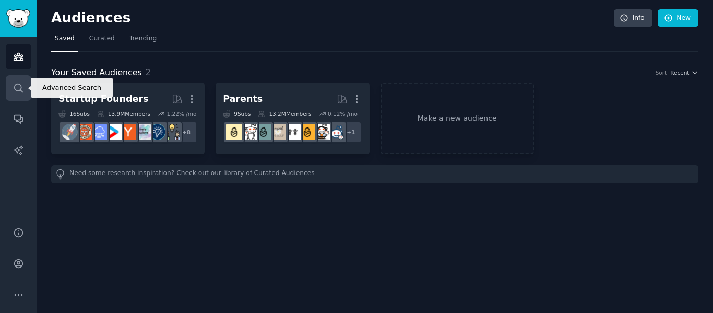
click at [15, 87] on icon "Sidebar" at bounding box center [18, 87] width 11 height 11
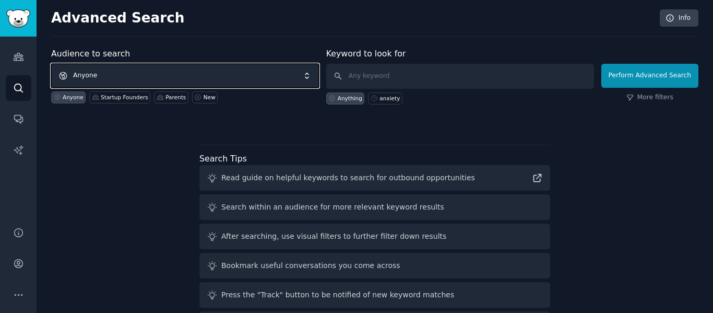
click at [115, 70] on span "Anyone" at bounding box center [185, 76] width 268 height 24
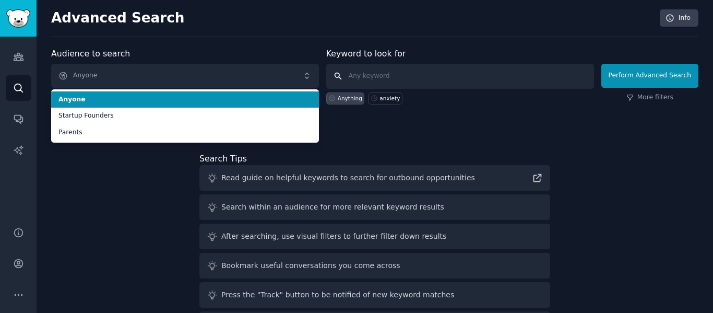
click at [385, 70] on input "text" at bounding box center [460, 76] width 268 height 25
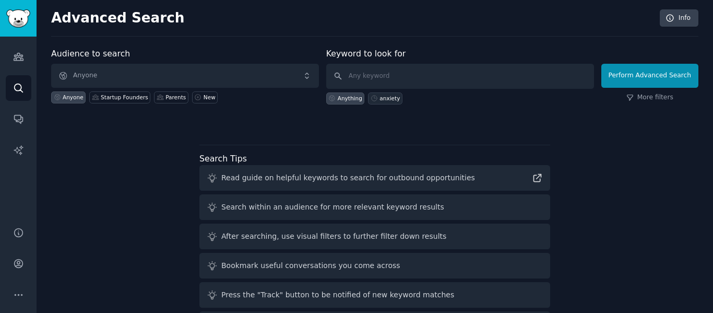
click at [387, 97] on div "anxiety" at bounding box center [389, 97] width 20 height 7
type input "anxiety"
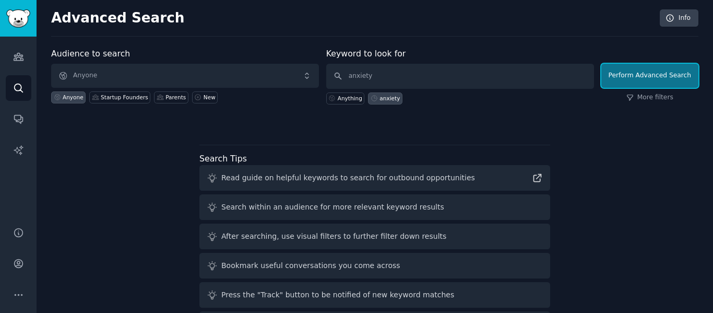
click at [645, 76] on button "Perform Advanced Search" at bounding box center [649, 76] width 97 height 24
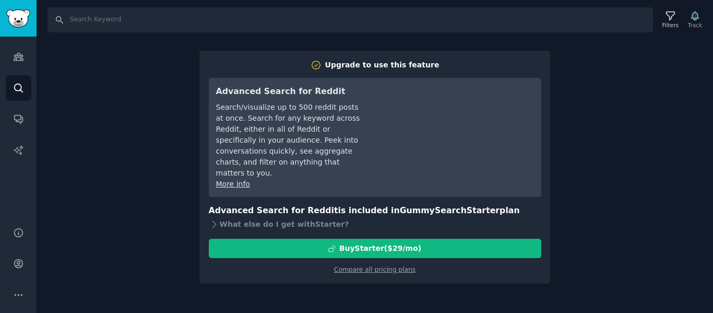
click at [662, 126] on div "Search Filters Track Upgrade to use this feature Advanced Search for Reddit Sea…" at bounding box center [375, 156] width 676 height 313
click at [23, 53] on icon "Sidebar" at bounding box center [18, 56] width 11 height 11
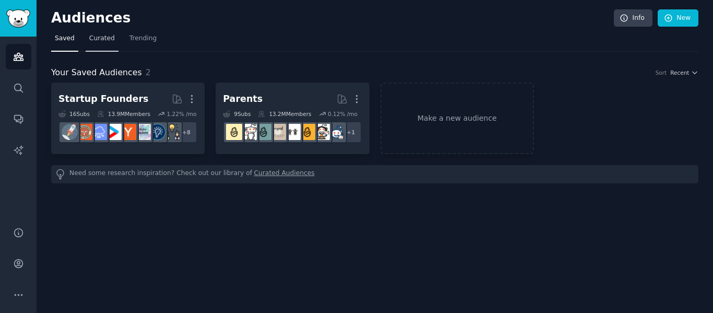
click at [103, 41] on span "Curated" at bounding box center [102, 38] width 26 height 9
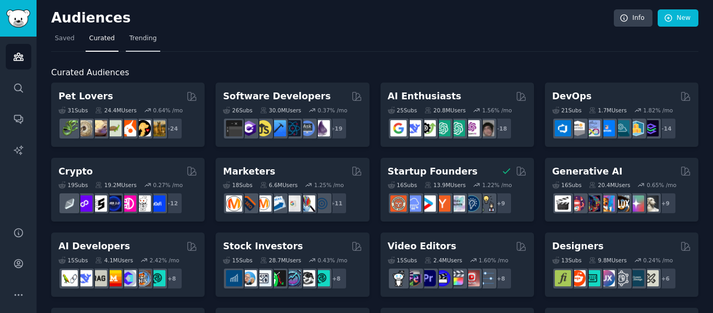
click at [133, 38] on span "Trending" at bounding box center [142, 38] width 27 height 9
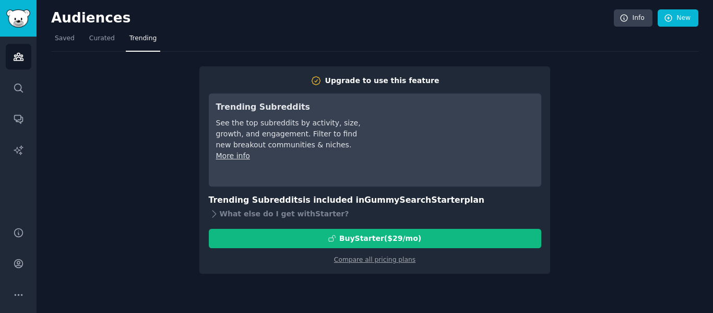
drag, startPoint x: 374, startPoint y: 21, endPoint x: 351, endPoint y: 33, distance: 26.4
click at [373, 22] on h2 "Audiences" at bounding box center [332, 18] width 562 height 17
click at [107, 39] on span "Curated" at bounding box center [102, 38] width 26 height 9
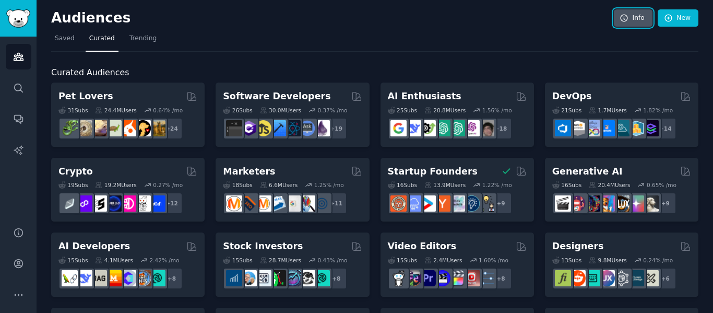
click at [637, 21] on link "Info" at bounding box center [633, 18] width 39 height 18
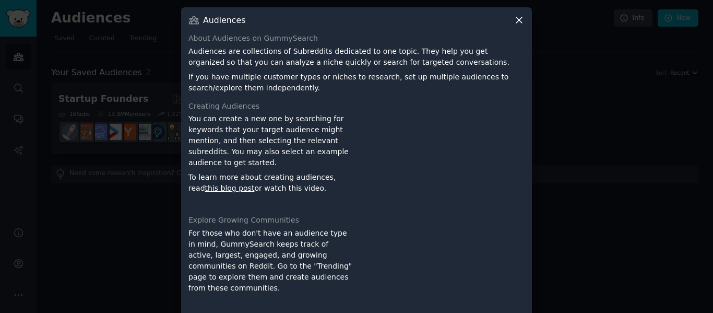
click at [518, 19] on icon at bounding box center [518, 20] width 11 height 11
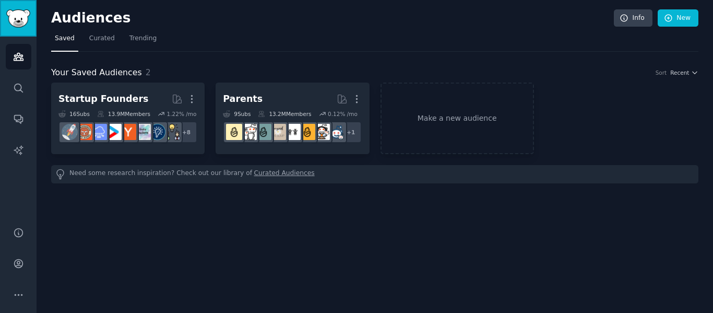
click at [26, 17] on img "Sidebar" at bounding box center [18, 18] width 24 height 18
click at [22, 292] on icon "Sidebar" at bounding box center [18, 294] width 11 height 11
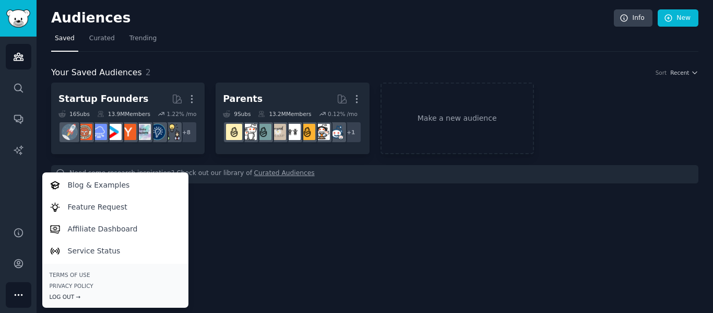
click at [69, 295] on div "Log Out →" at bounding box center [115, 296] width 131 height 7
